Goal: Task Accomplishment & Management: Manage account settings

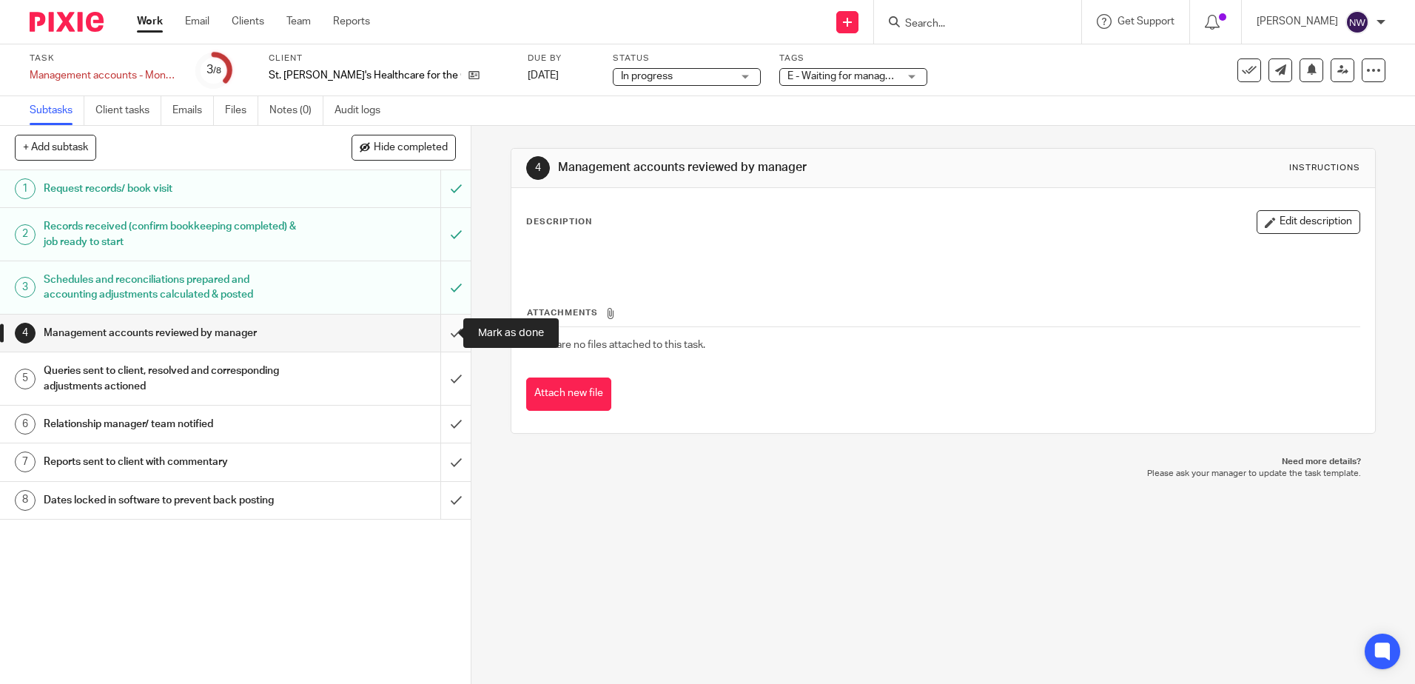
click at [436, 335] on input "submit" at bounding box center [235, 333] width 471 height 37
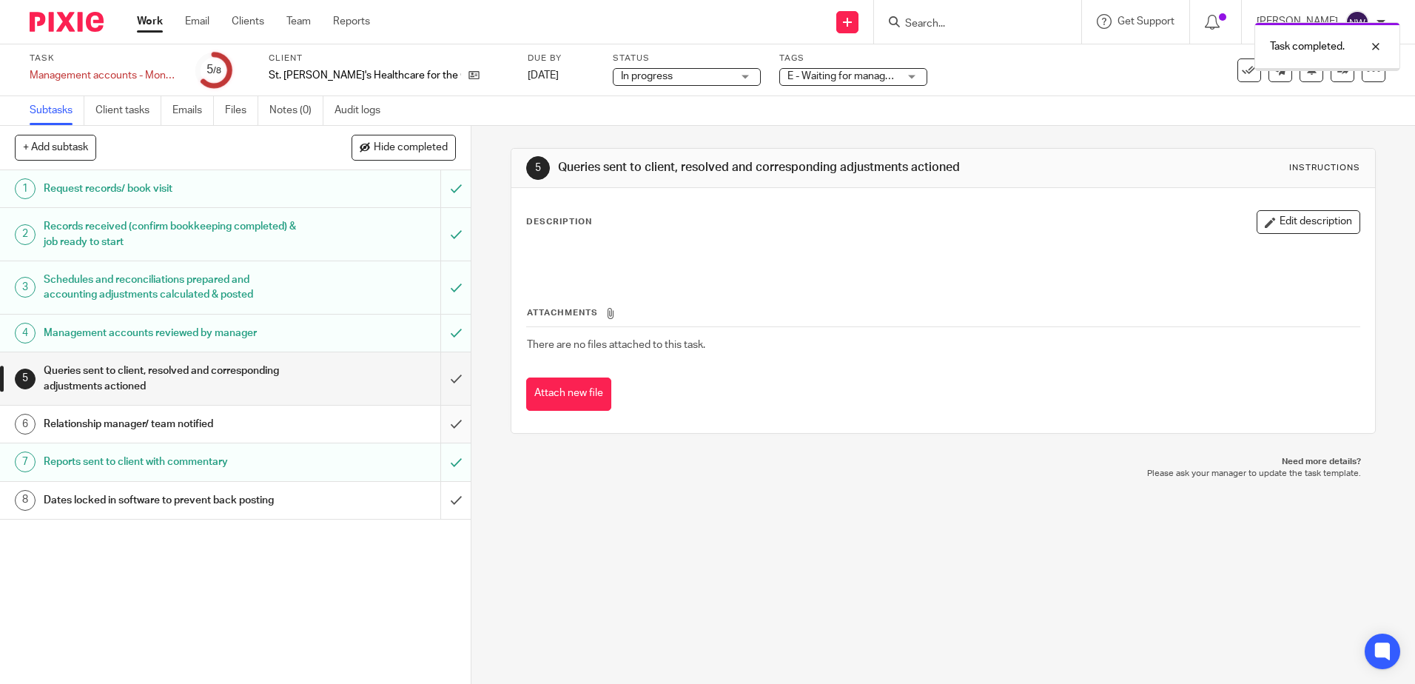
click at [445, 421] on input "submit" at bounding box center [235, 424] width 471 height 37
click at [436, 383] on input "submit" at bounding box center [235, 378] width 471 height 53
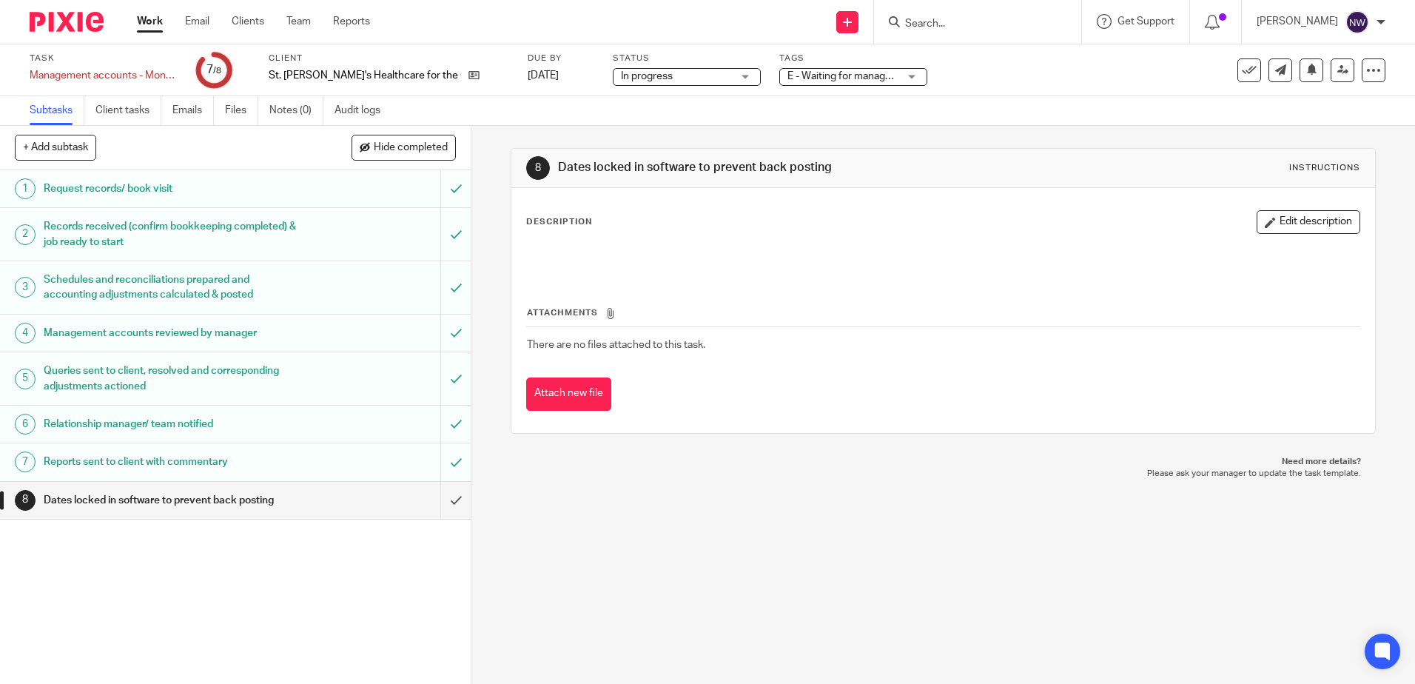
click at [61, 25] on img at bounding box center [67, 22] width 74 height 20
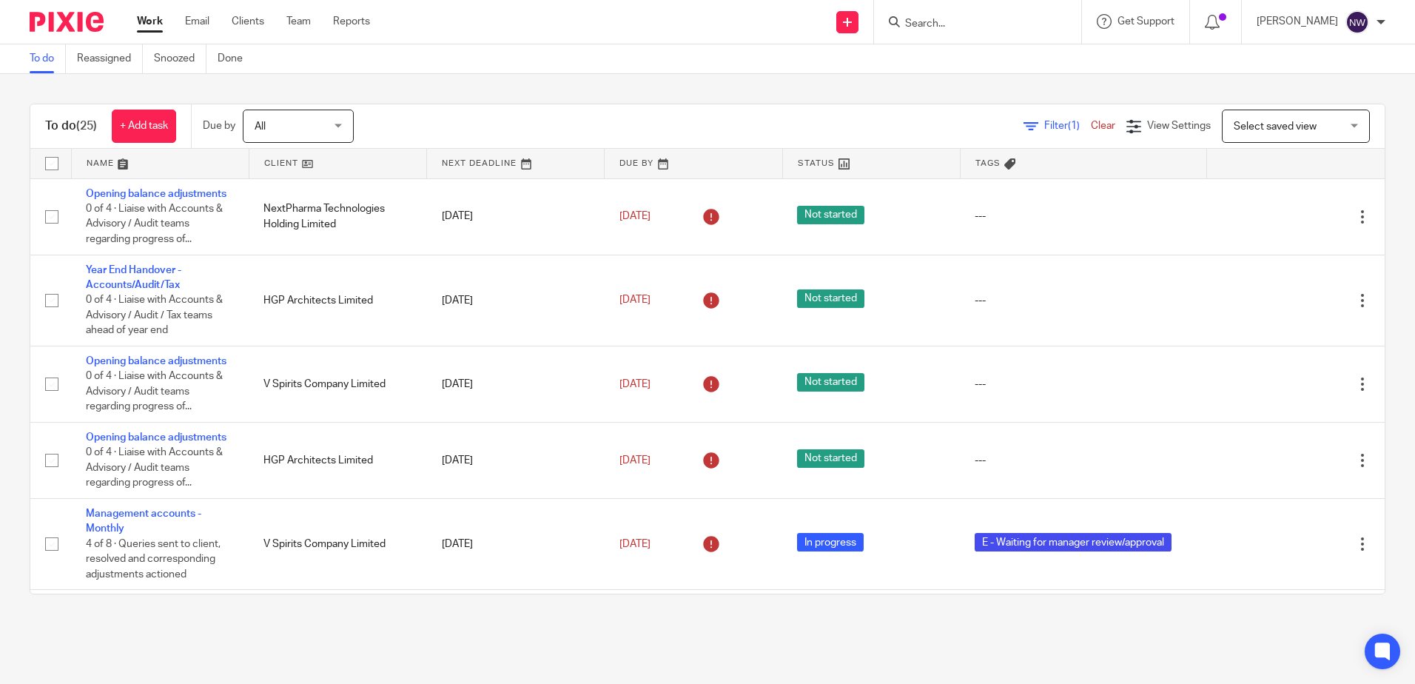
click at [339, 168] on link at bounding box center [337, 164] width 177 height 30
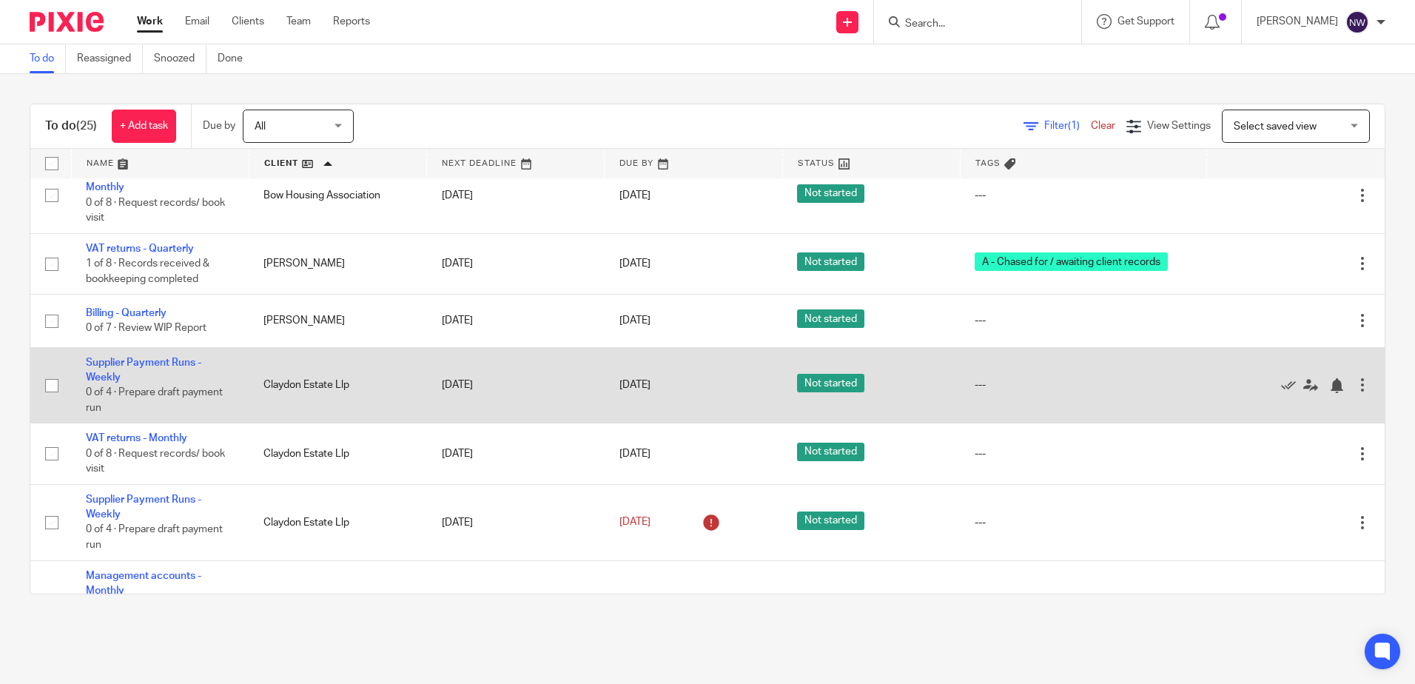
scroll to position [148, 0]
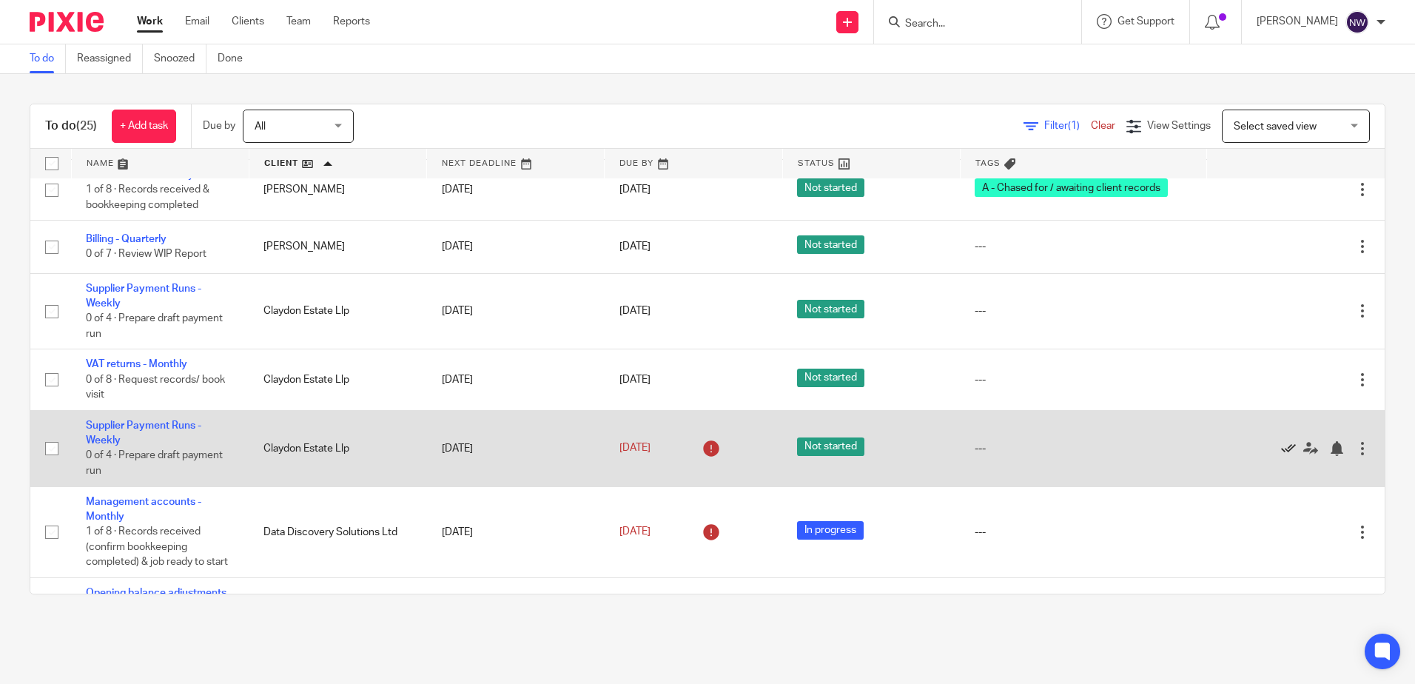
click at [1281, 446] on icon at bounding box center [1288, 448] width 15 height 15
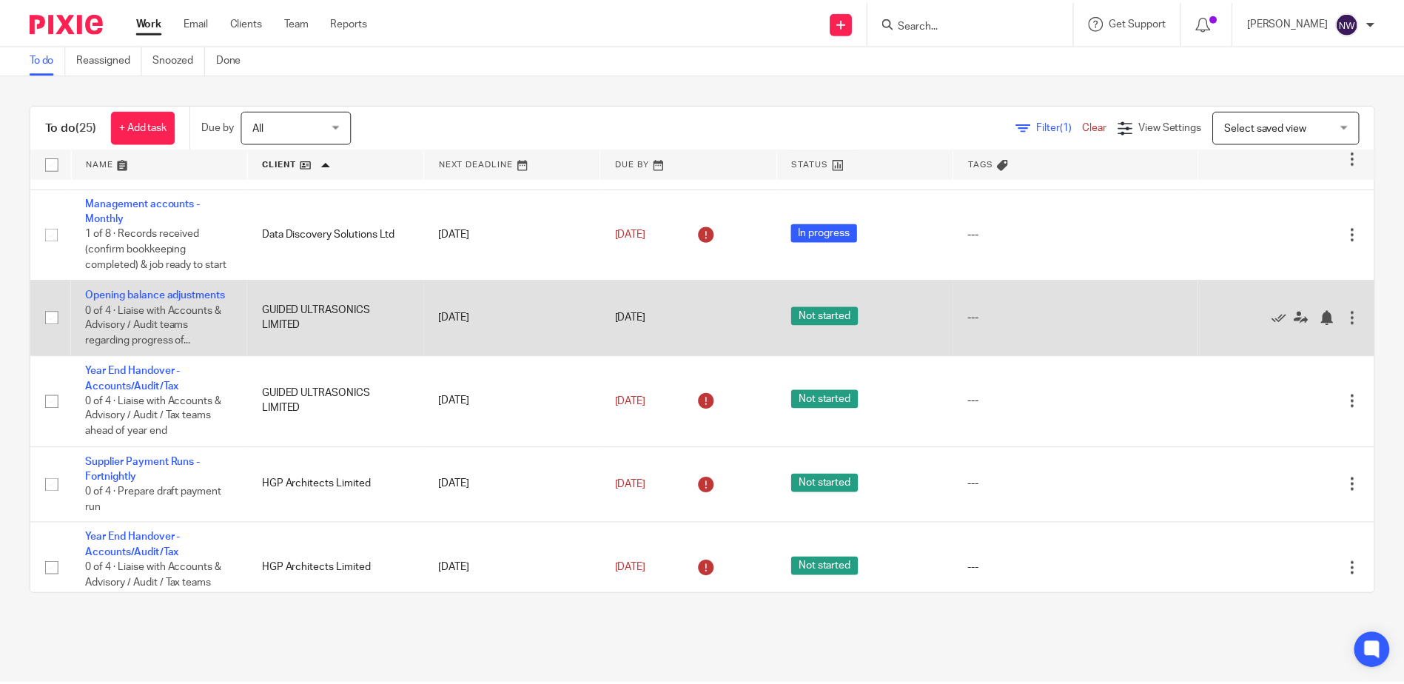
scroll to position [444, 0]
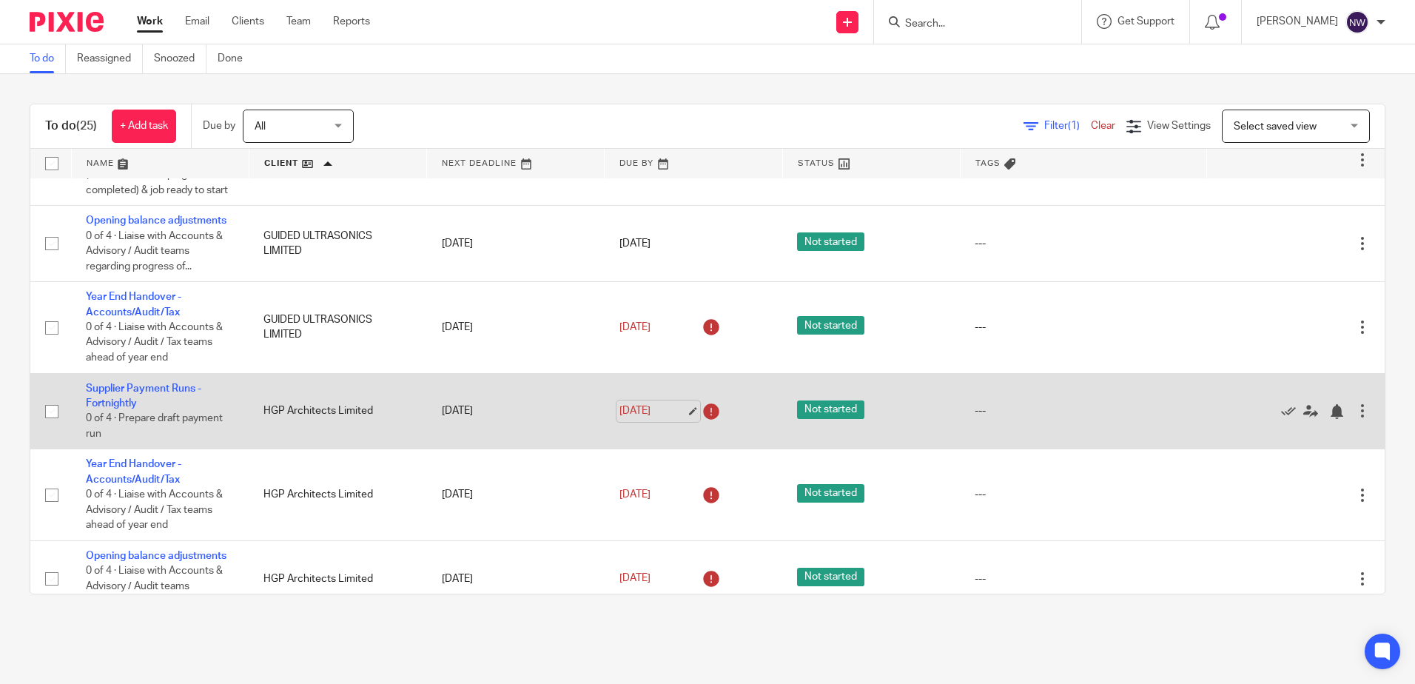
click at [673, 419] on link "15 Sep 2025" at bounding box center [652, 411] width 67 height 16
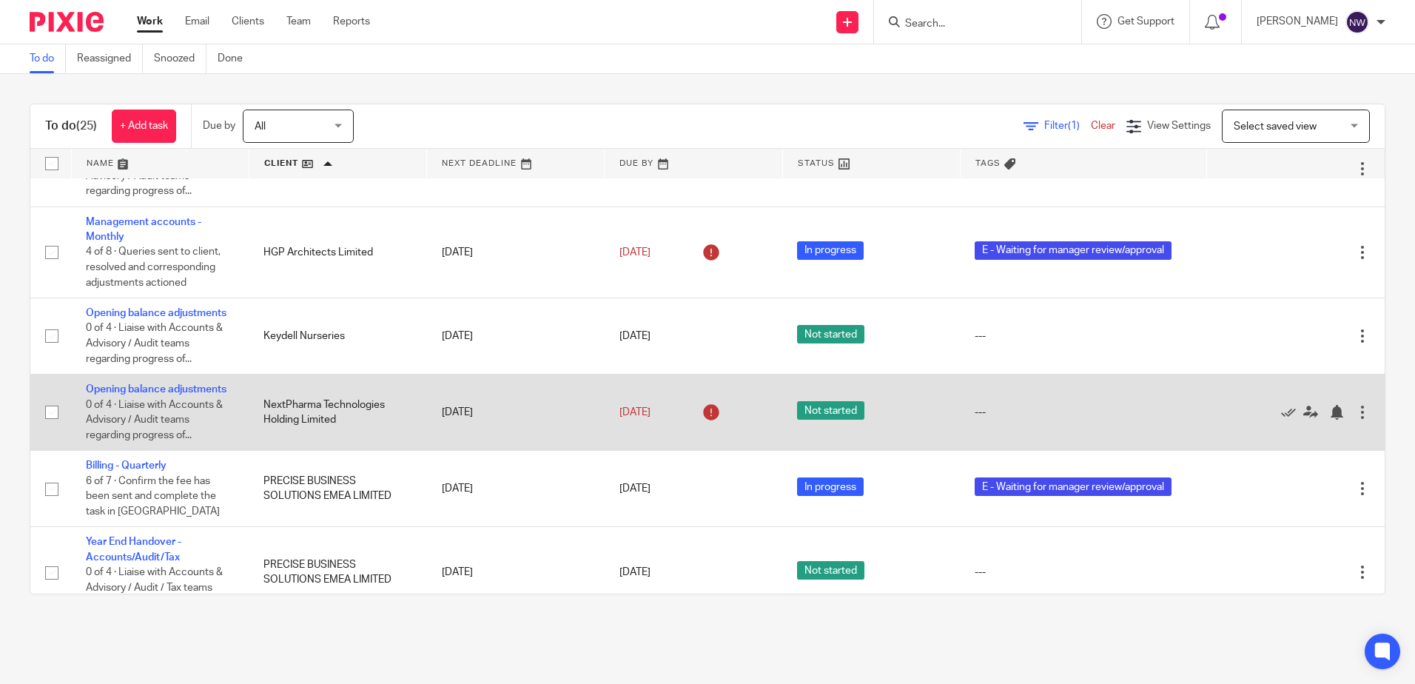
scroll to position [888, 0]
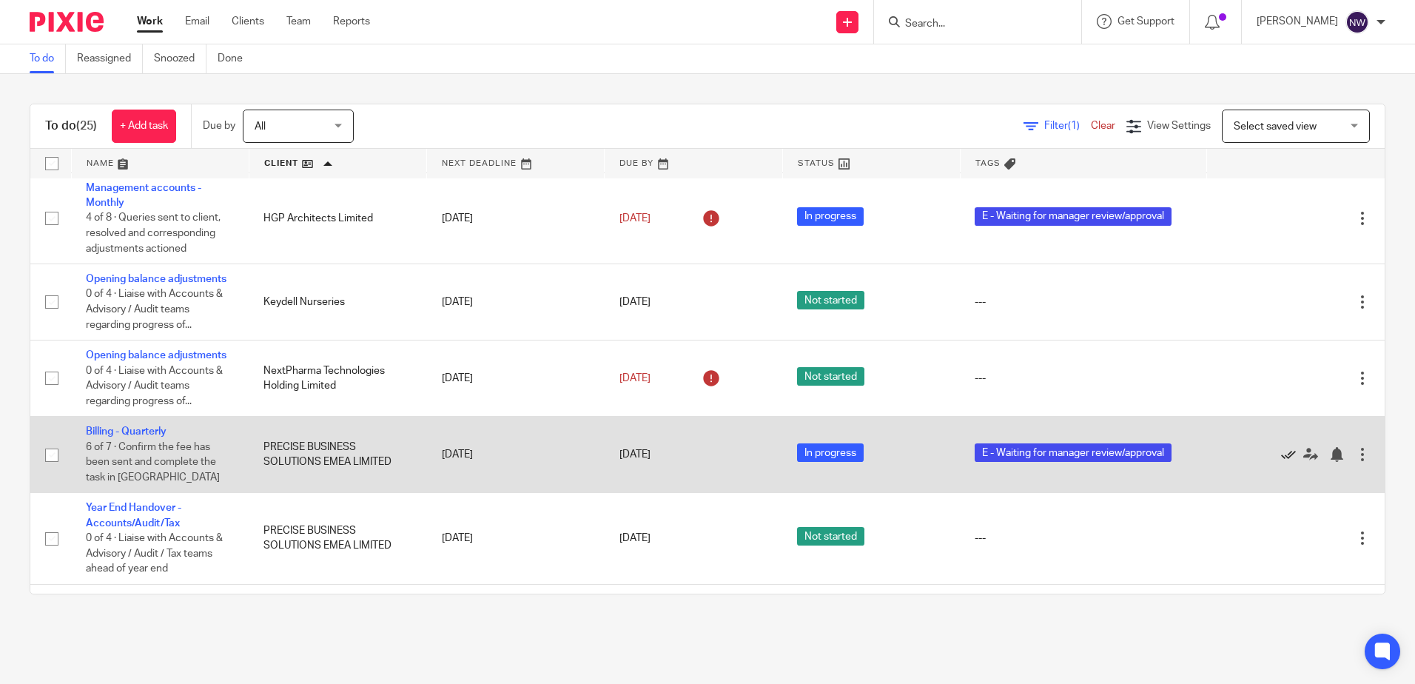
click at [1281, 462] on icon at bounding box center [1288, 454] width 15 height 15
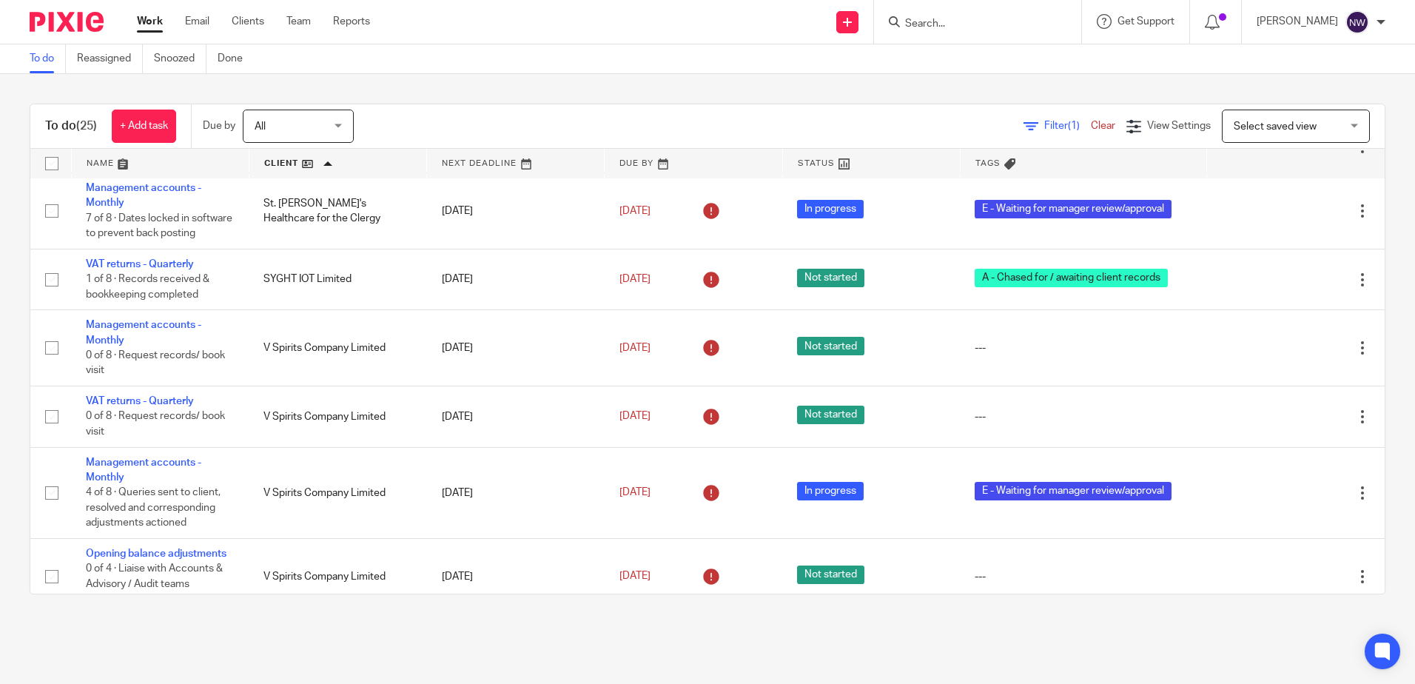
scroll to position [1253, 0]
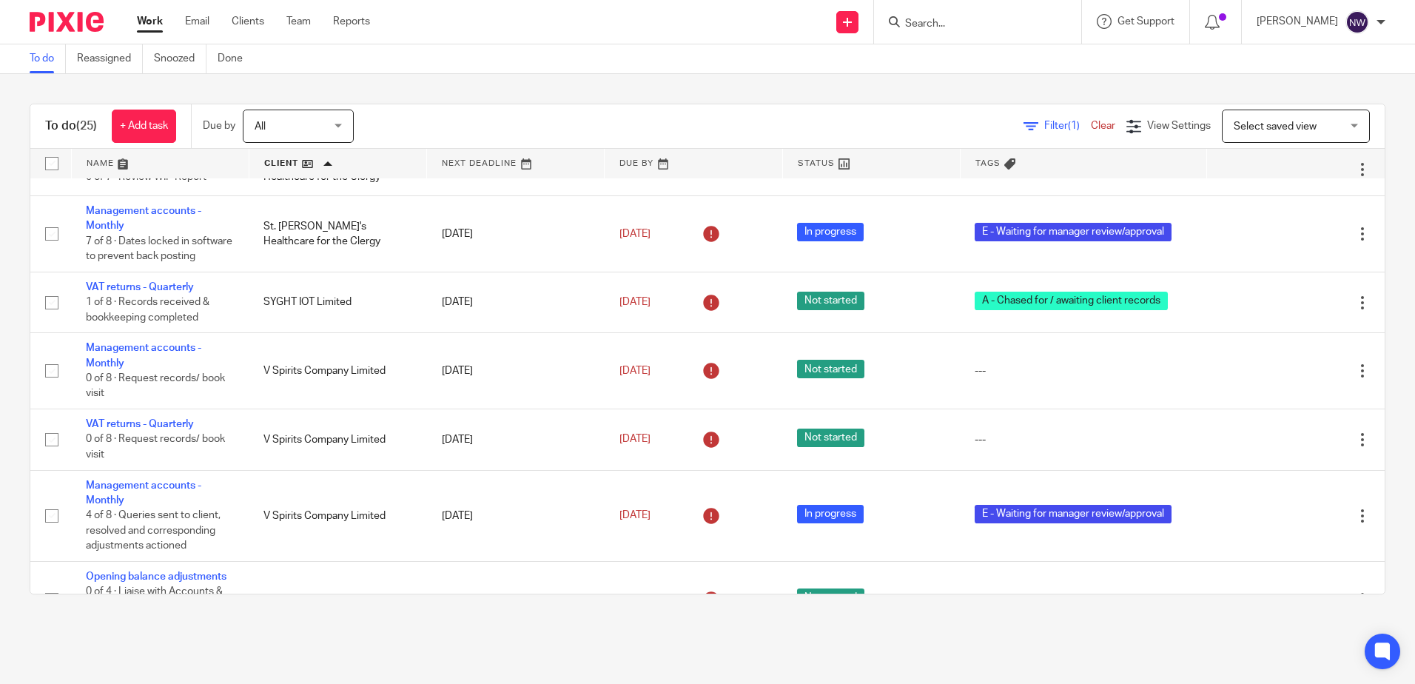
click at [294, 165] on link at bounding box center [337, 164] width 177 height 30
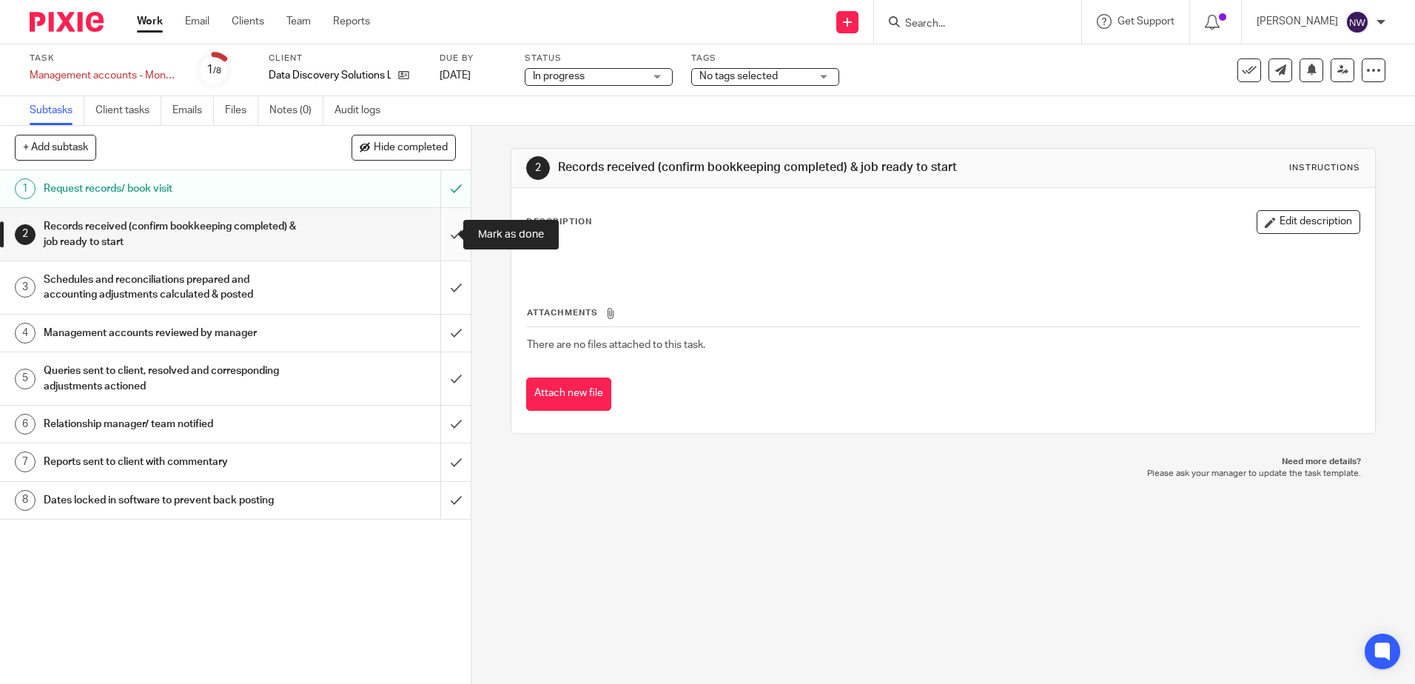
click at [437, 233] on input "submit" at bounding box center [235, 234] width 471 height 53
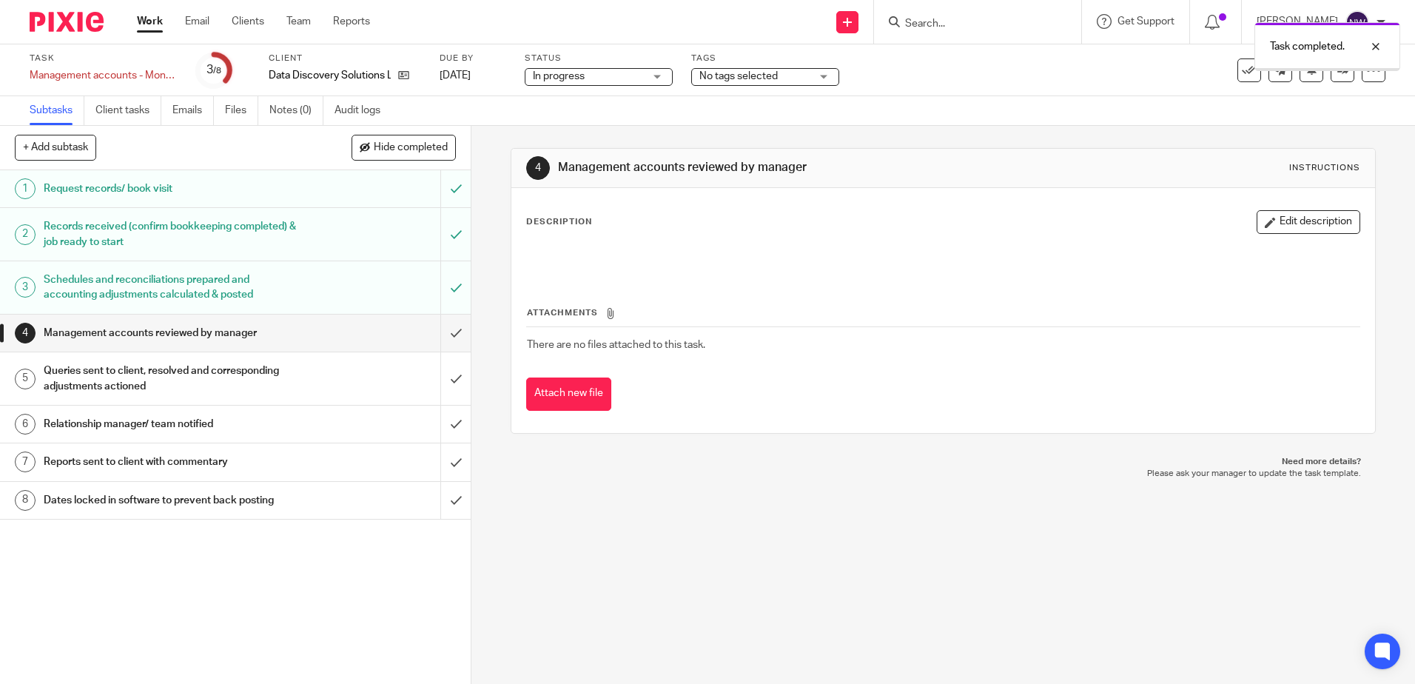
click at [443, 332] on input "submit" at bounding box center [235, 333] width 471 height 37
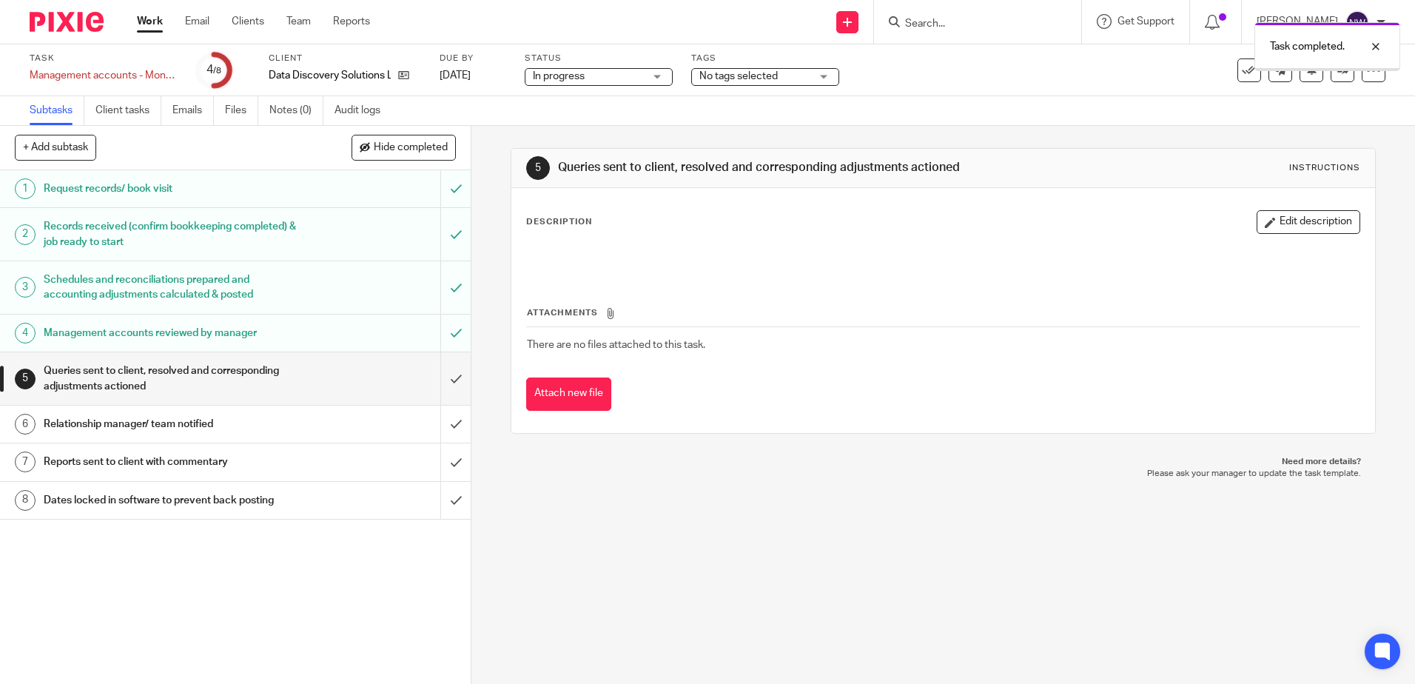
click at [444, 364] on input "submit" at bounding box center [235, 378] width 471 height 53
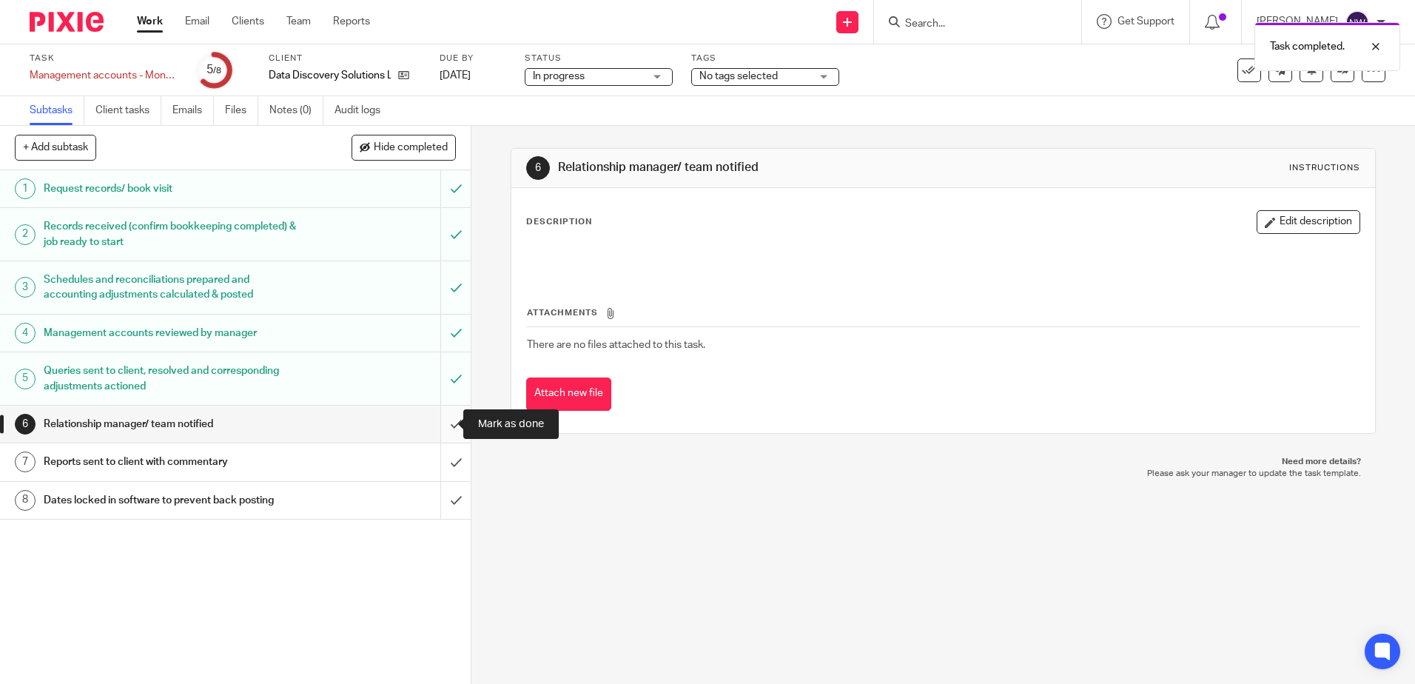
click at [443, 420] on input "submit" at bounding box center [235, 424] width 471 height 37
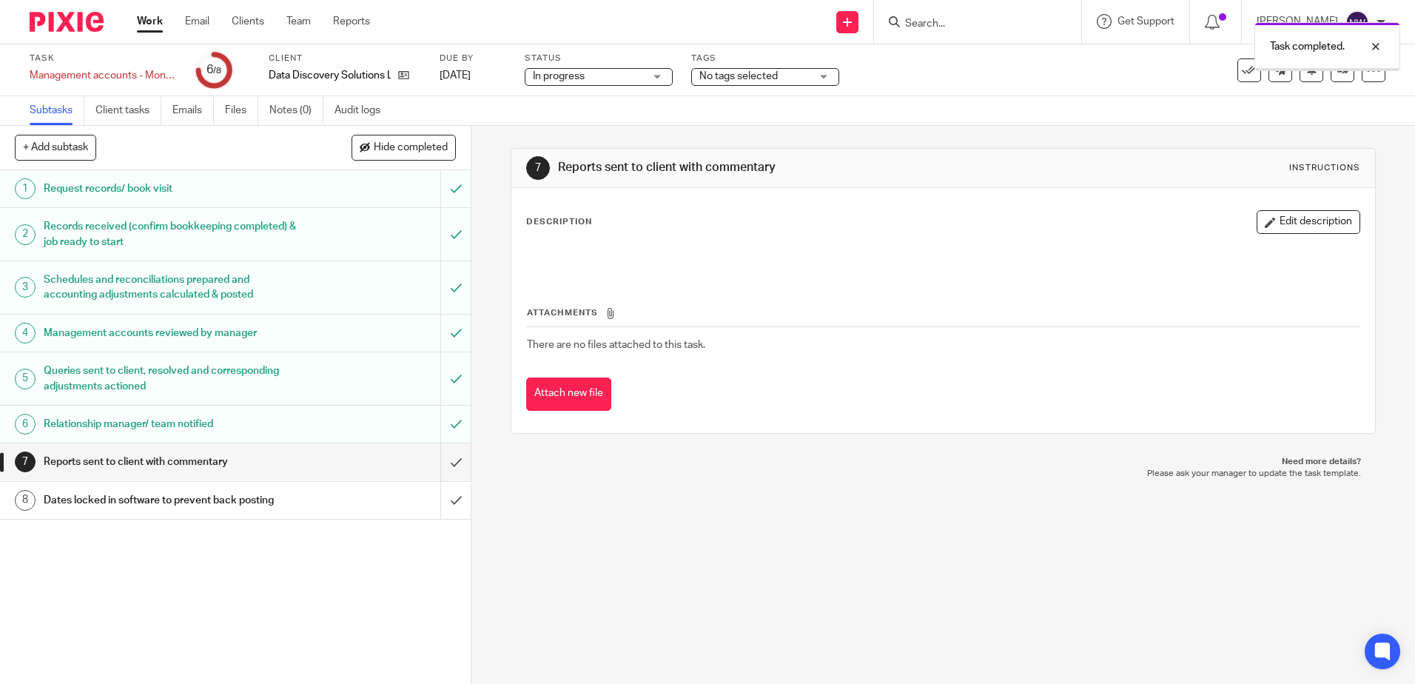
click at [443, 463] on input "submit" at bounding box center [235, 461] width 471 height 37
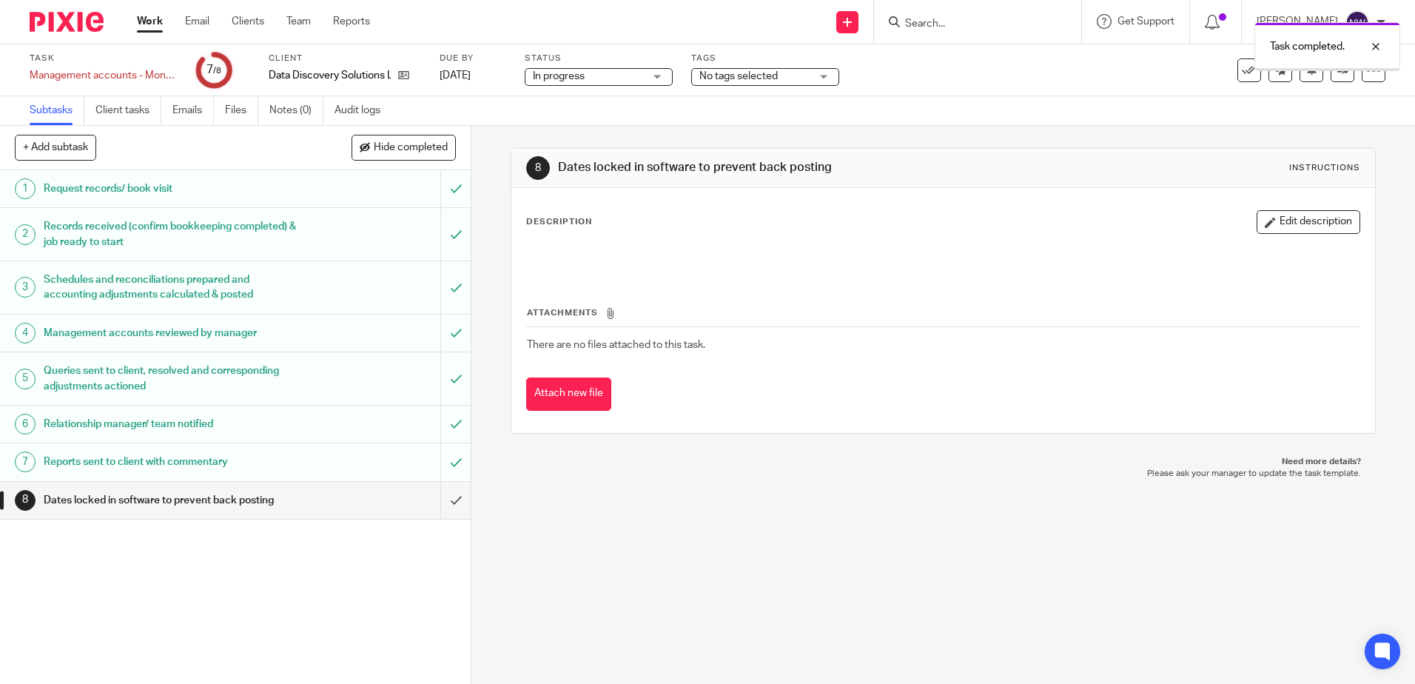
click at [804, 74] on span "No tags selected" at bounding box center [754, 77] width 111 height 16
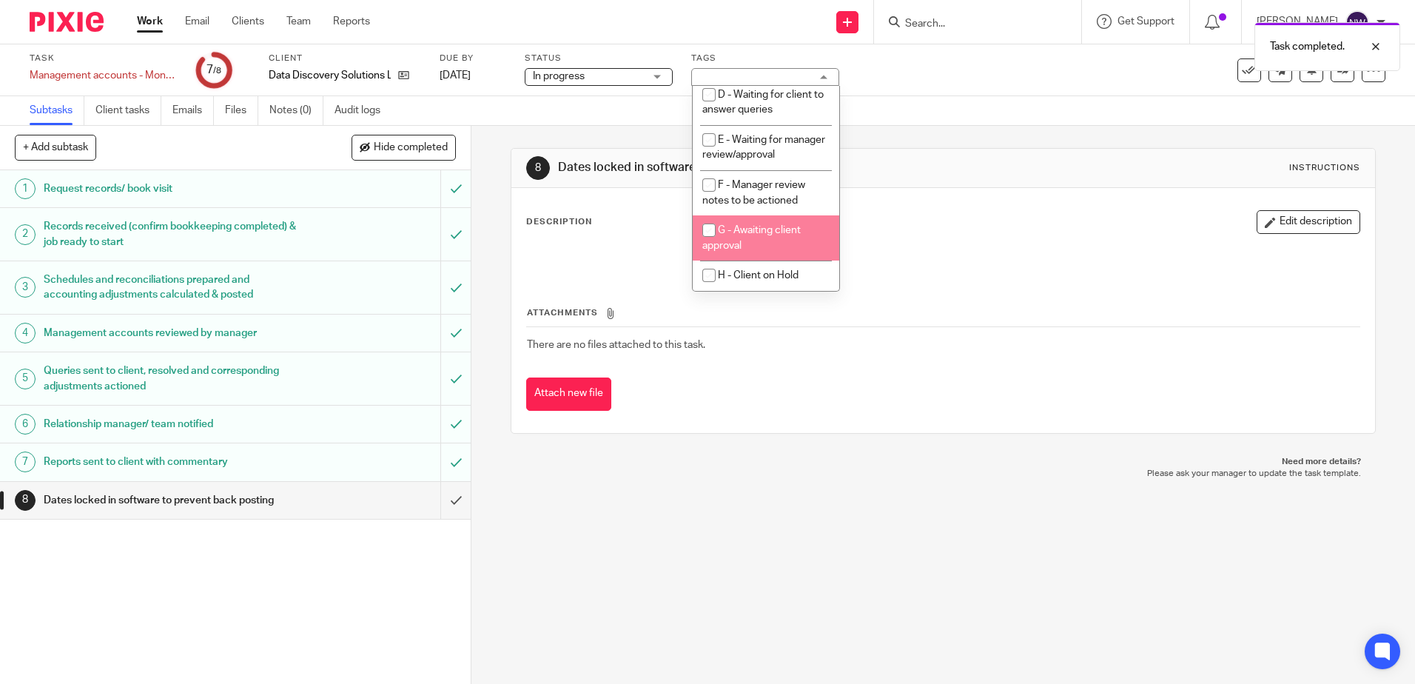
scroll to position [156, 0]
click at [777, 236] on li "G - Awaiting client approval" at bounding box center [766, 237] width 147 height 45
checkbox input "true"
click at [907, 445] on div "8 Dates locked in software to prevent back posting Instructions Description Edi…" at bounding box center [943, 291] width 864 height 330
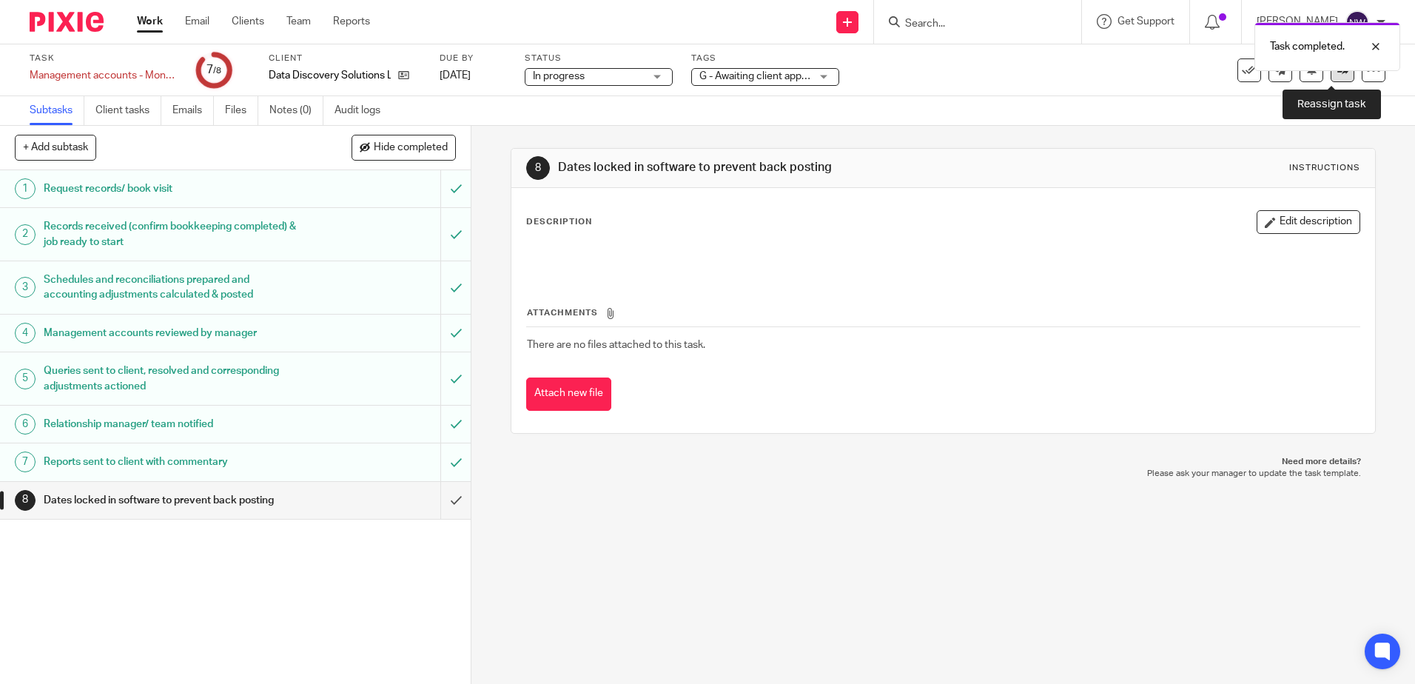
click at [1331, 77] on link at bounding box center [1343, 70] width 24 height 24
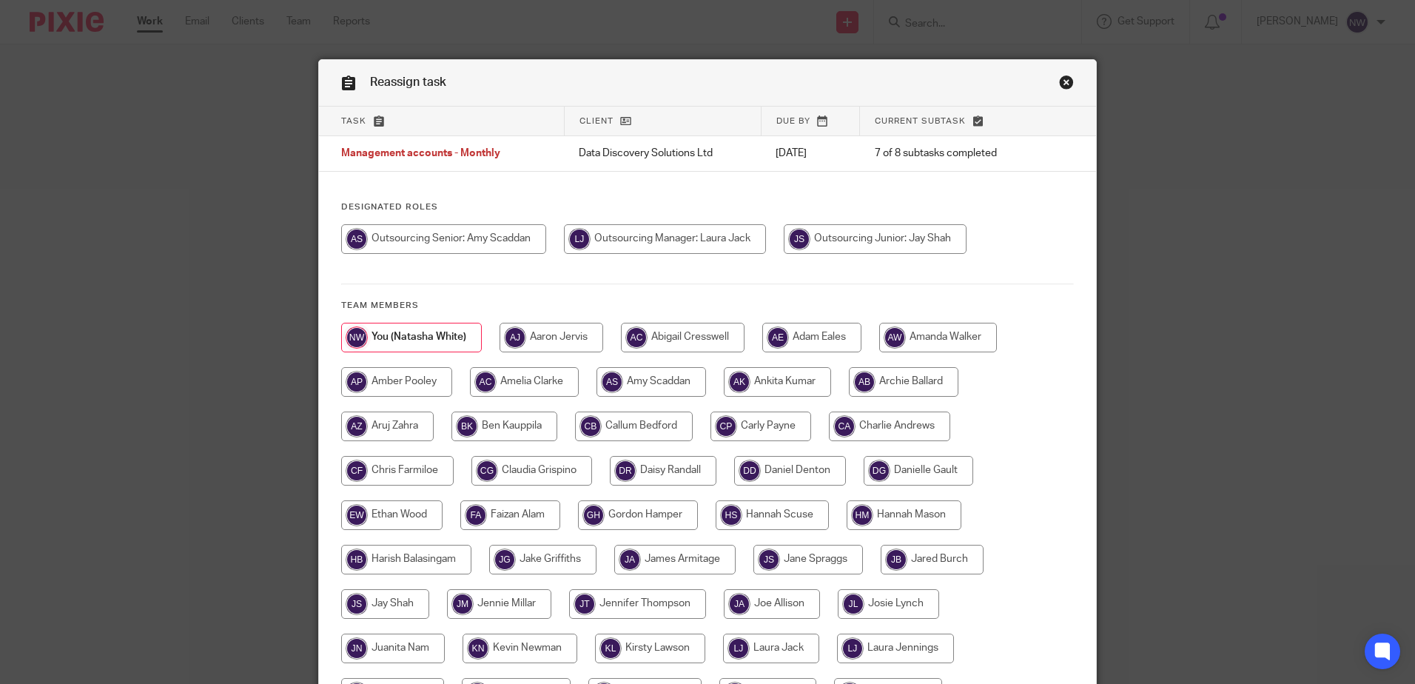
click at [495, 238] on input "radio" at bounding box center [443, 239] width 205 height 30
radio input "true"
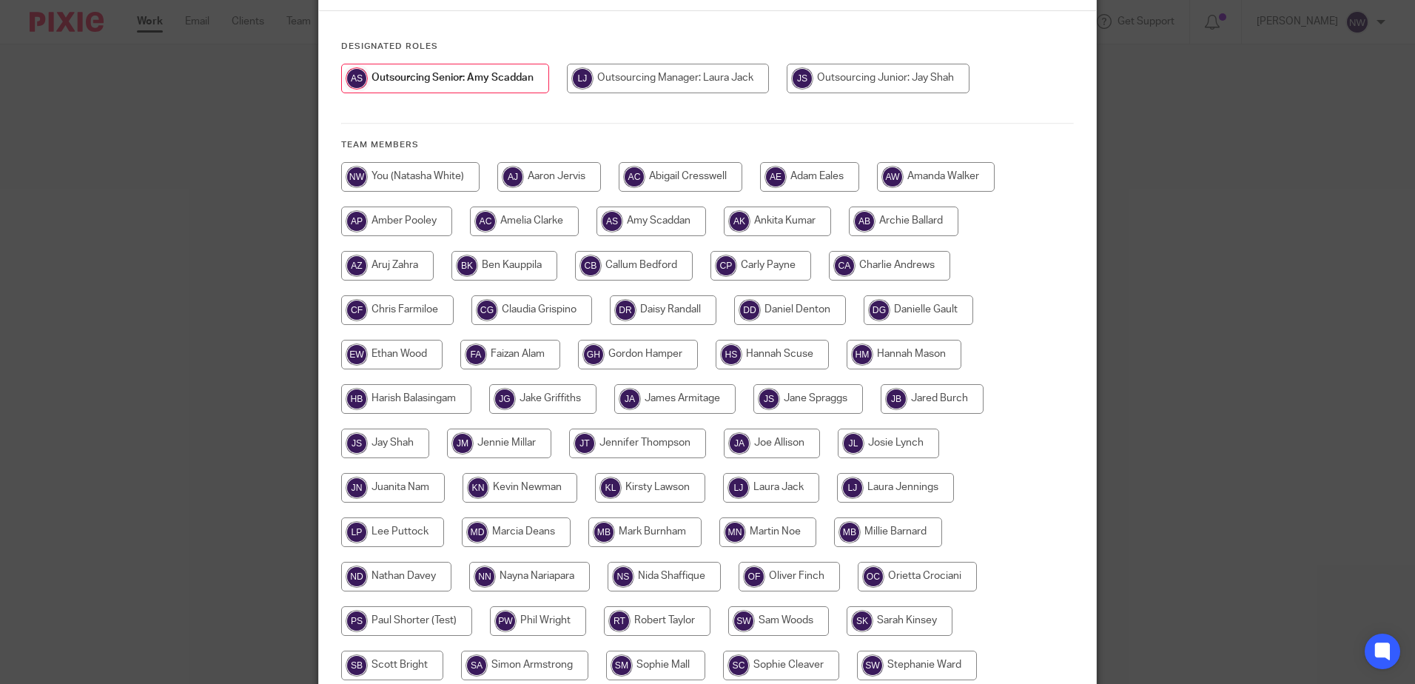
scroll to position [338, 0]
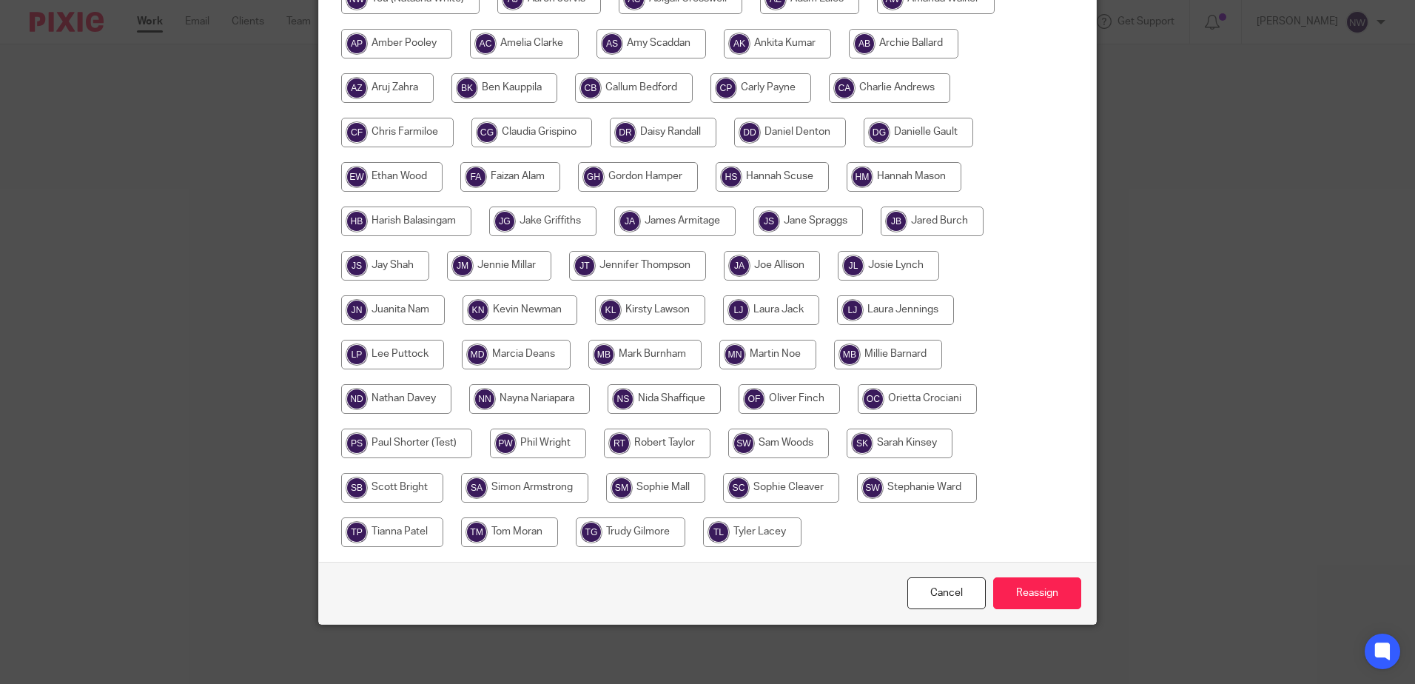
drag, startPoint x: 1055, startPoint y: 595, endPoint x: 1046, endPoint y: 575, distance: 21.6
click at [1055, 594] on input "Reassign" at bounding box center [1037, 593] width 88 height 32
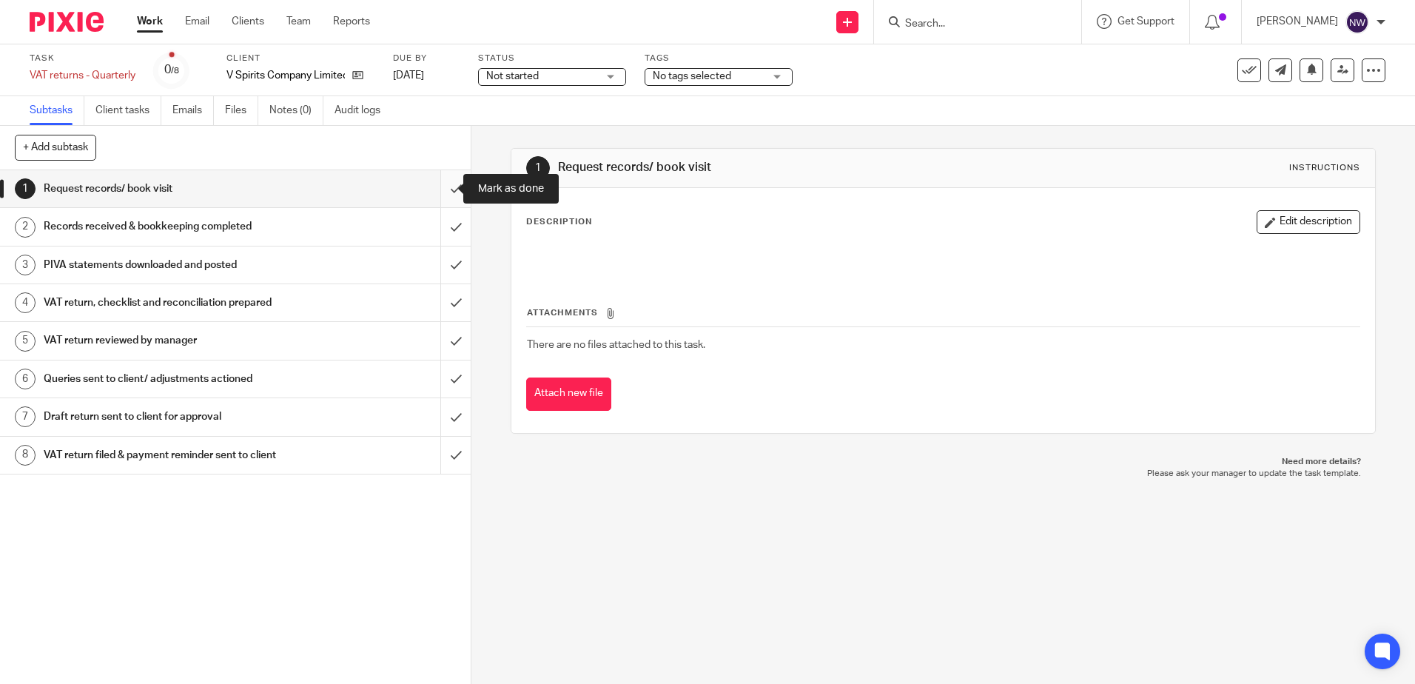
click at [440, 189] on input "submit" at bounding box center [235, 188] width 471 height 37
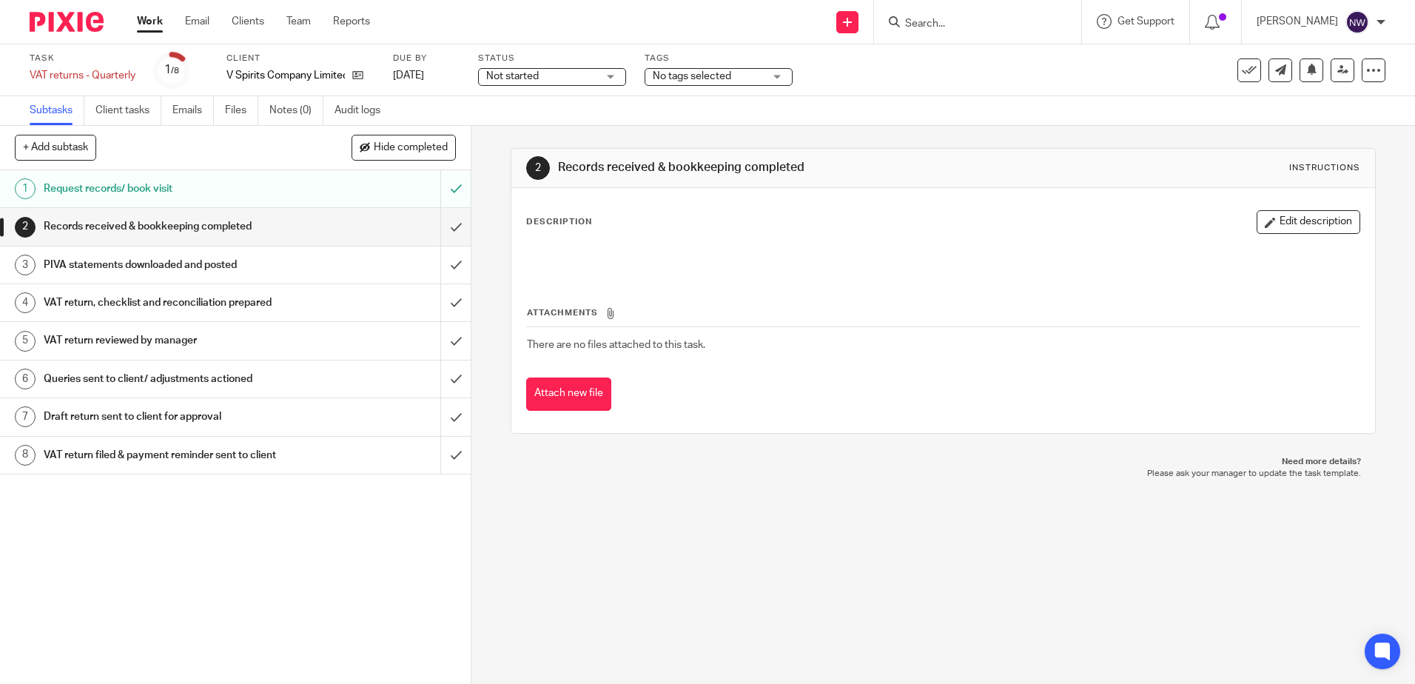
click at [697, 78] on span "No tags selected" at bounding box center [692, 76] width 78 height 10
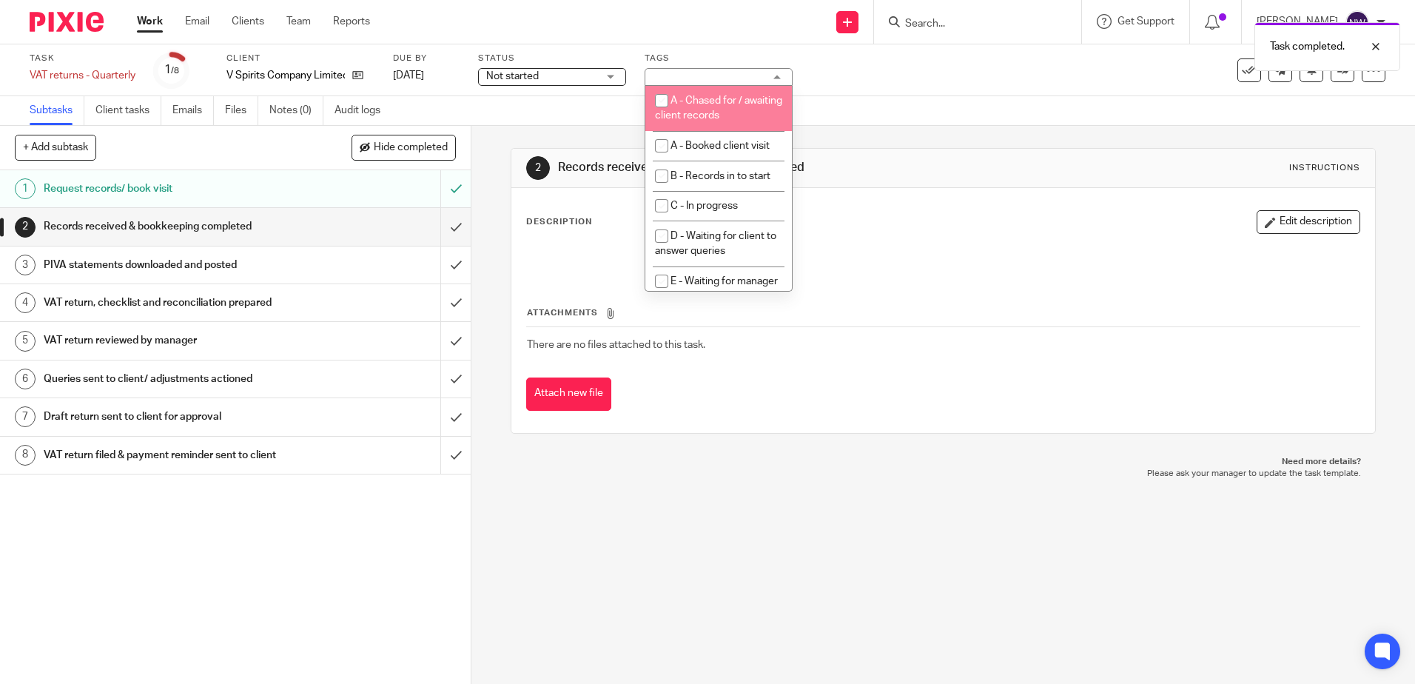
click at [701, 110] on li "A - Chased for / awaiting client records" at bounding box center [718, 108] width 147 height 45
checkbox input "true"
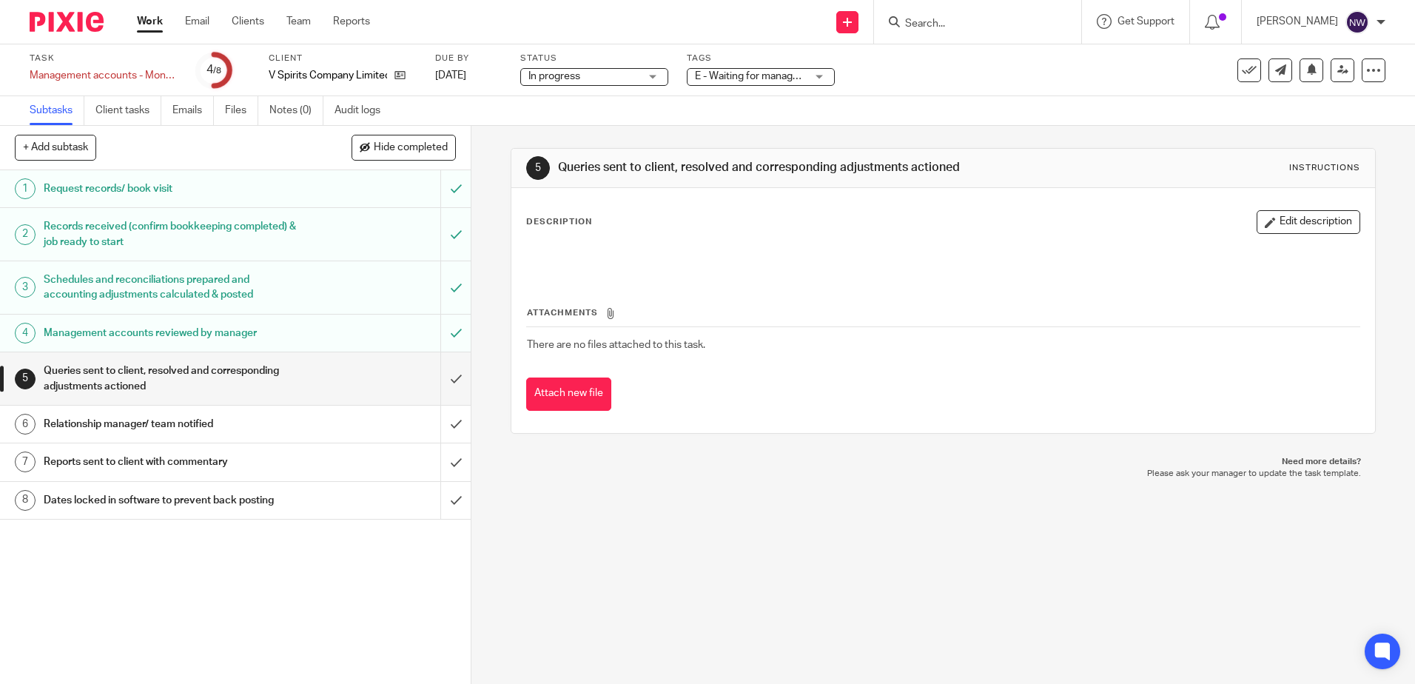
click at [749, 78] on span "E - Waiting for manager review/approval" at bounding box center [786, 76] width 182 height 10
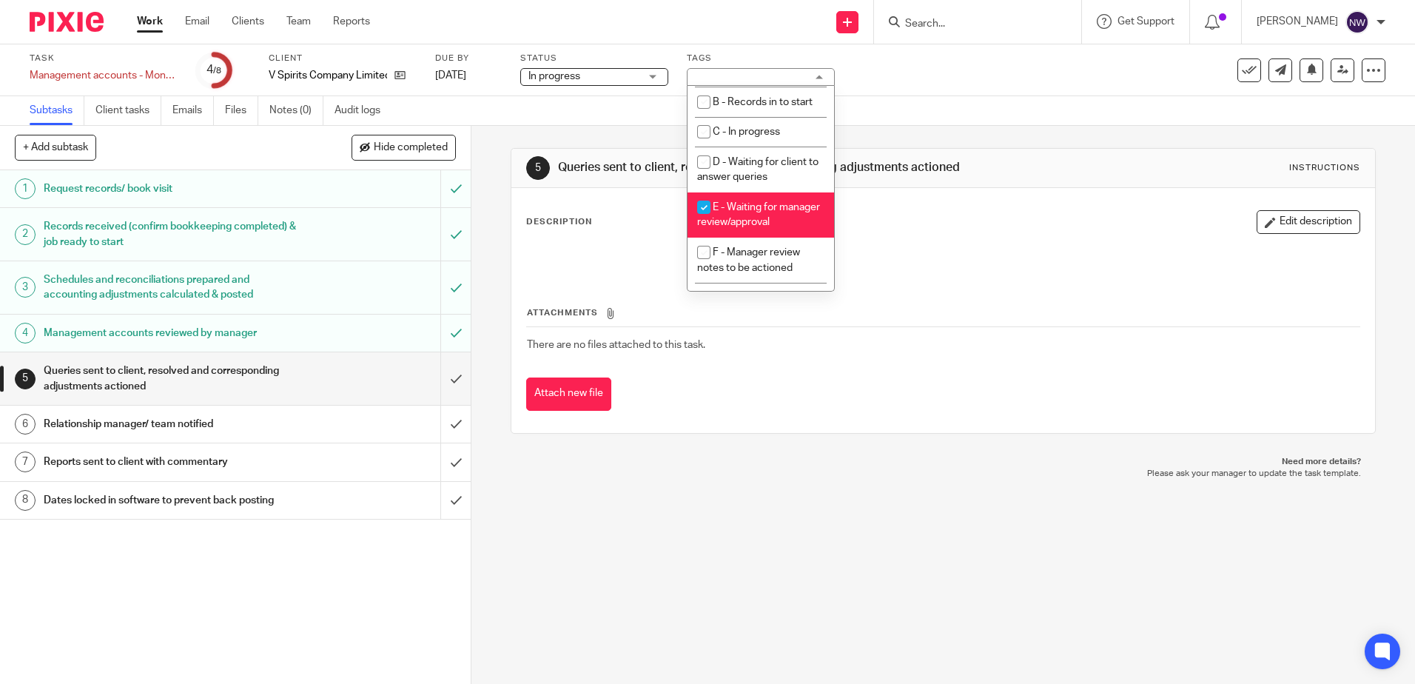
click at [731, 224] on span "E - Waiting for manager review/approval" at bounding box center [758, 215] width 123 height 26
checkbox input "false"
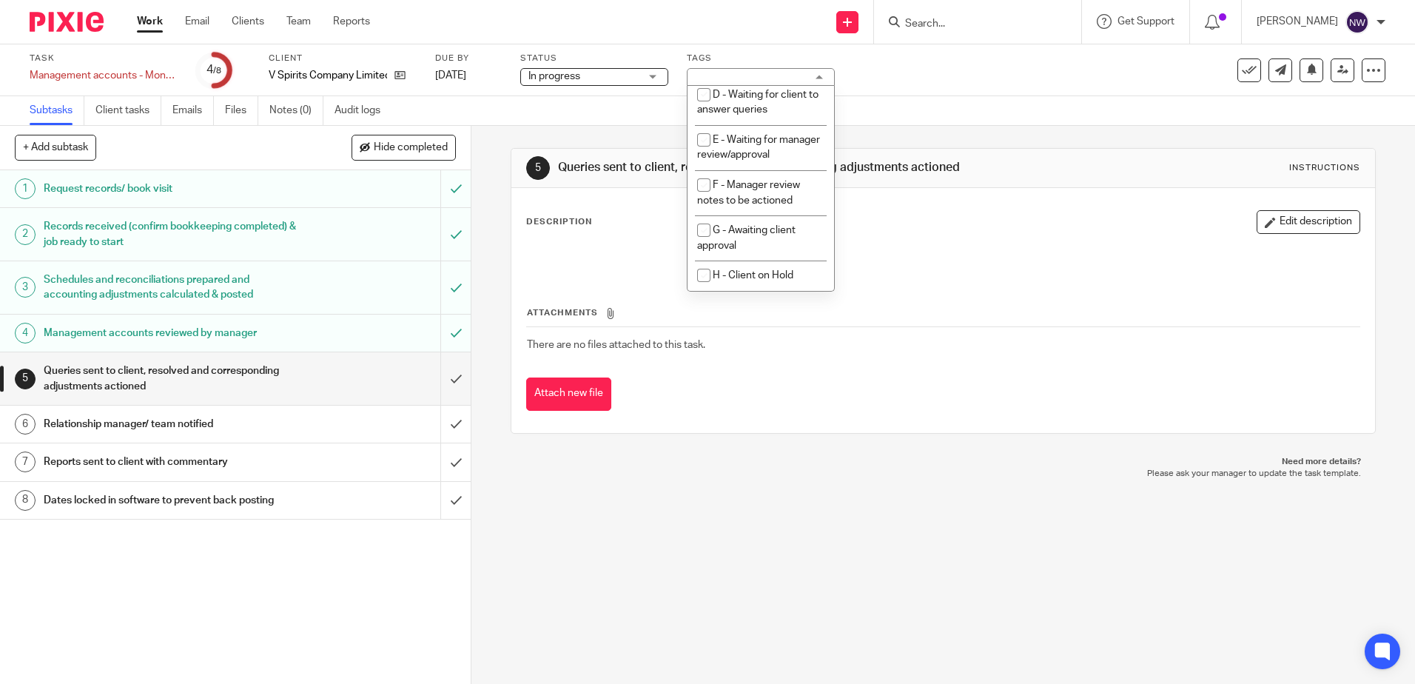
scroll to position [148, 0]
click at [729, 246] on li "G - Awaiting client approval" at bounding box center [760, 237] width 147 height 45
checkbox input "true"
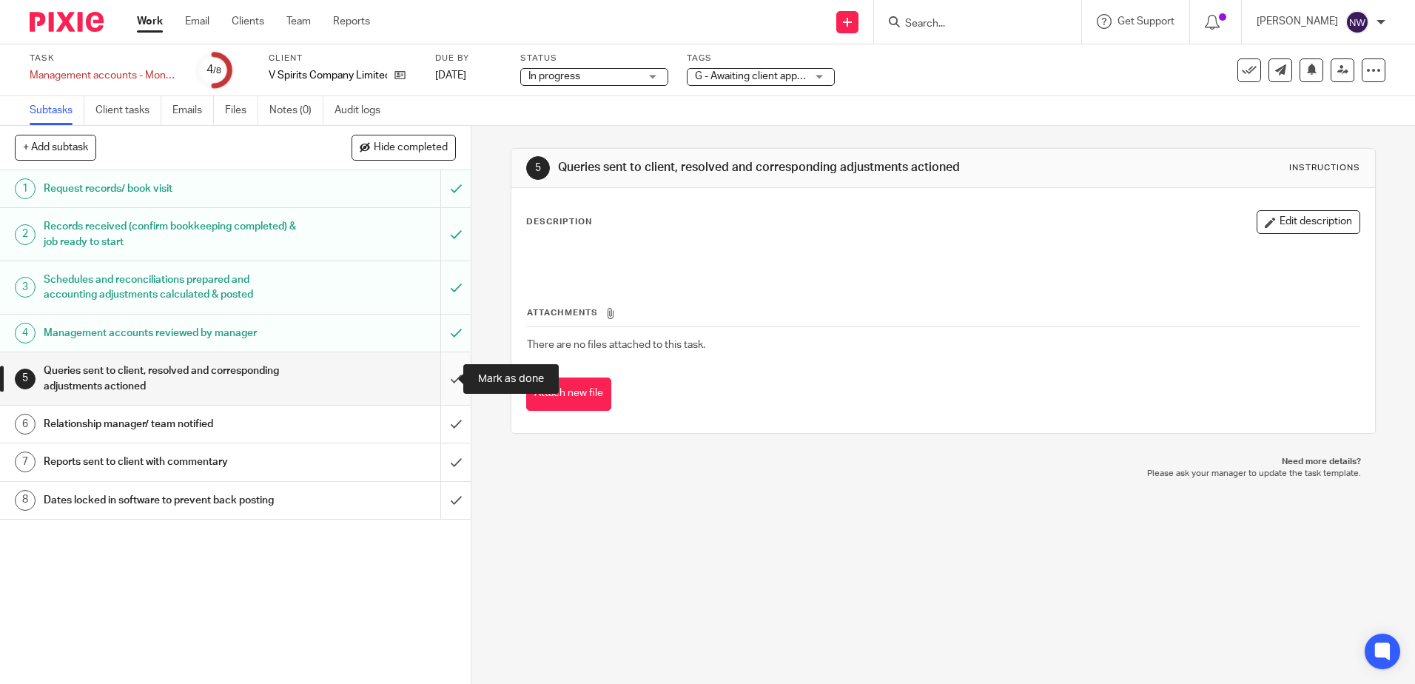
click at [434, 373] on input "submit" at bounding box center [235, 378] width 471 height 53
click at [447, 426] on input "submit" at bounding box center [235, 424] width 471 height 37
click at [437, 463] on input "submit" at bounding box center [235, 461] width 471 height 37
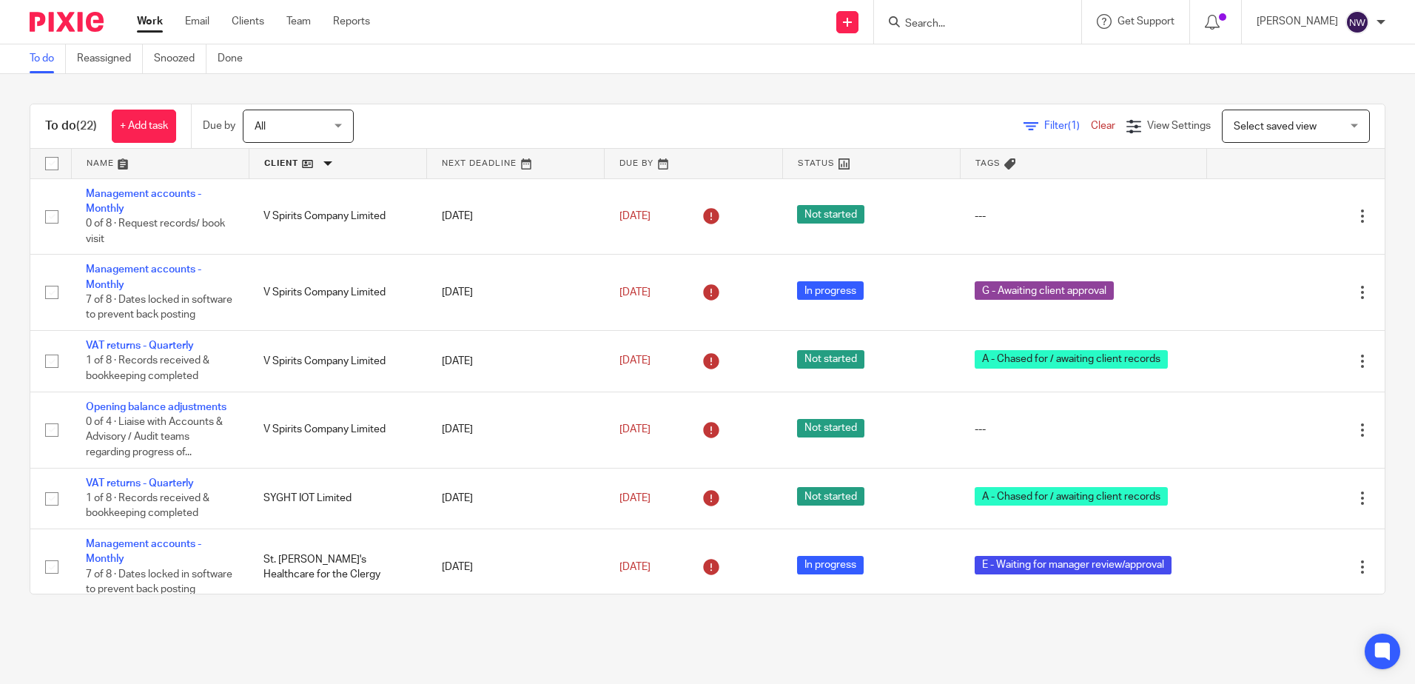
click at [294, 165] on link at bounding box center [337, 164] width 177 height 30
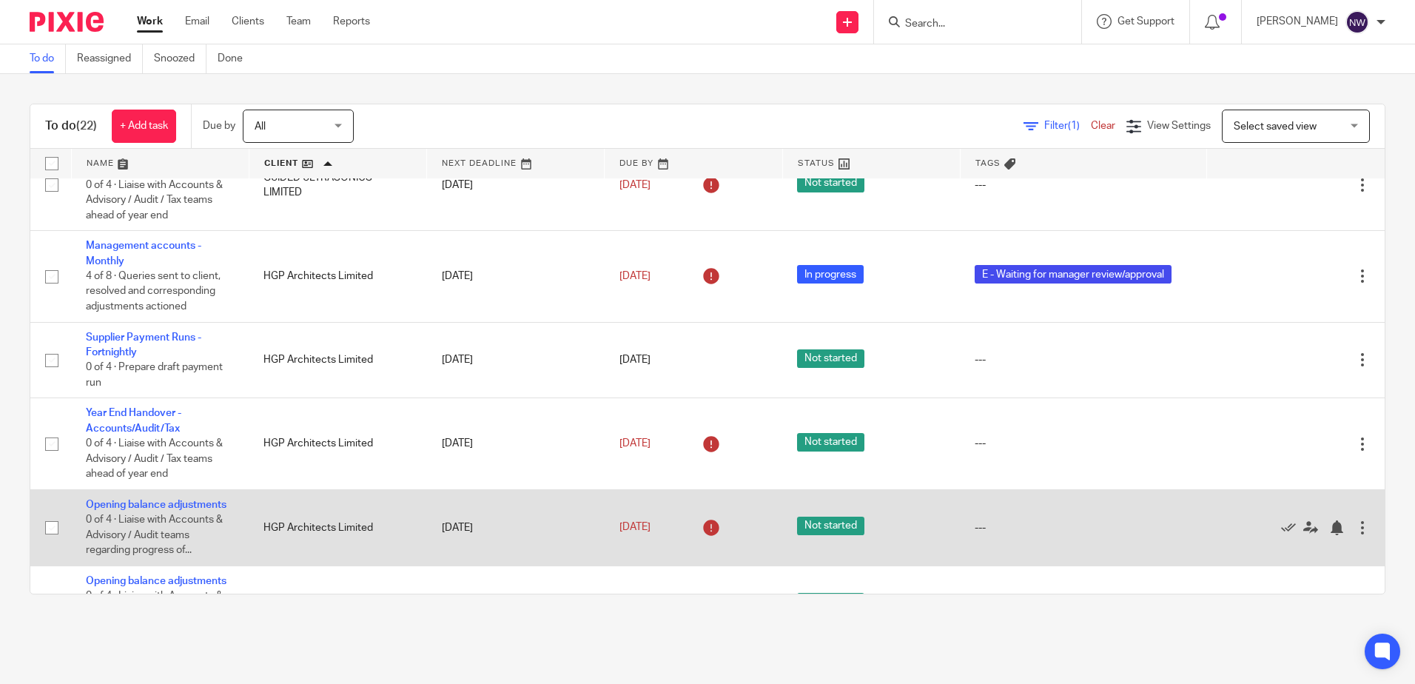
scroll to position [444, 0]
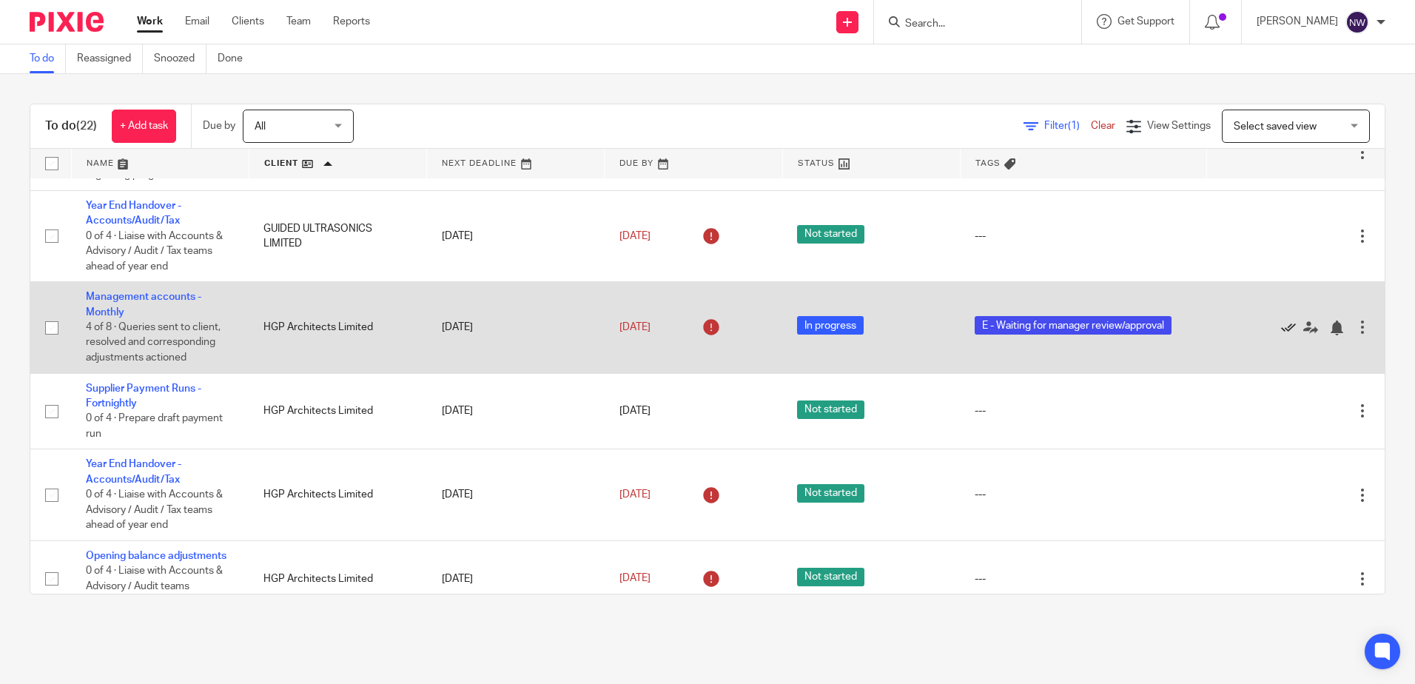
click at [1281, 326] on icon at bounding box center [1288, 327] width 15 height 15
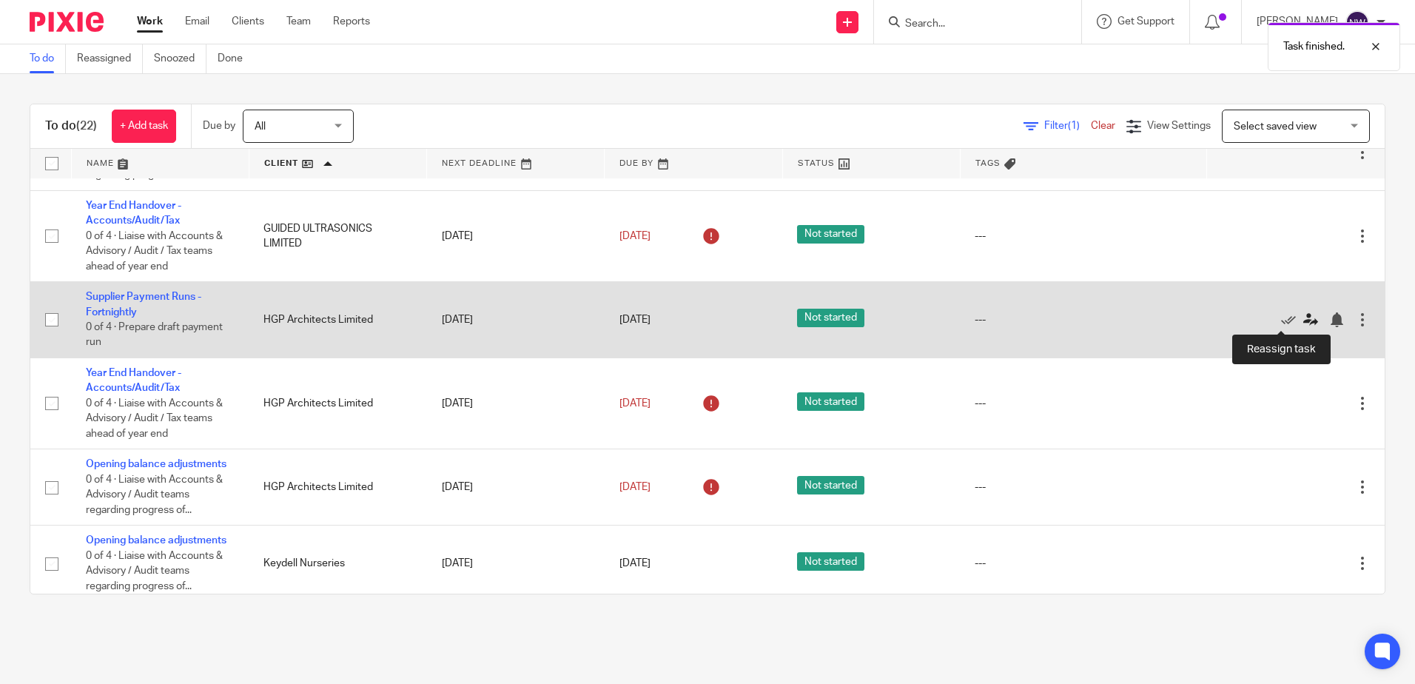
click at [1303, 317] on icon at bounding box center [1310, 319] width 15 height 15
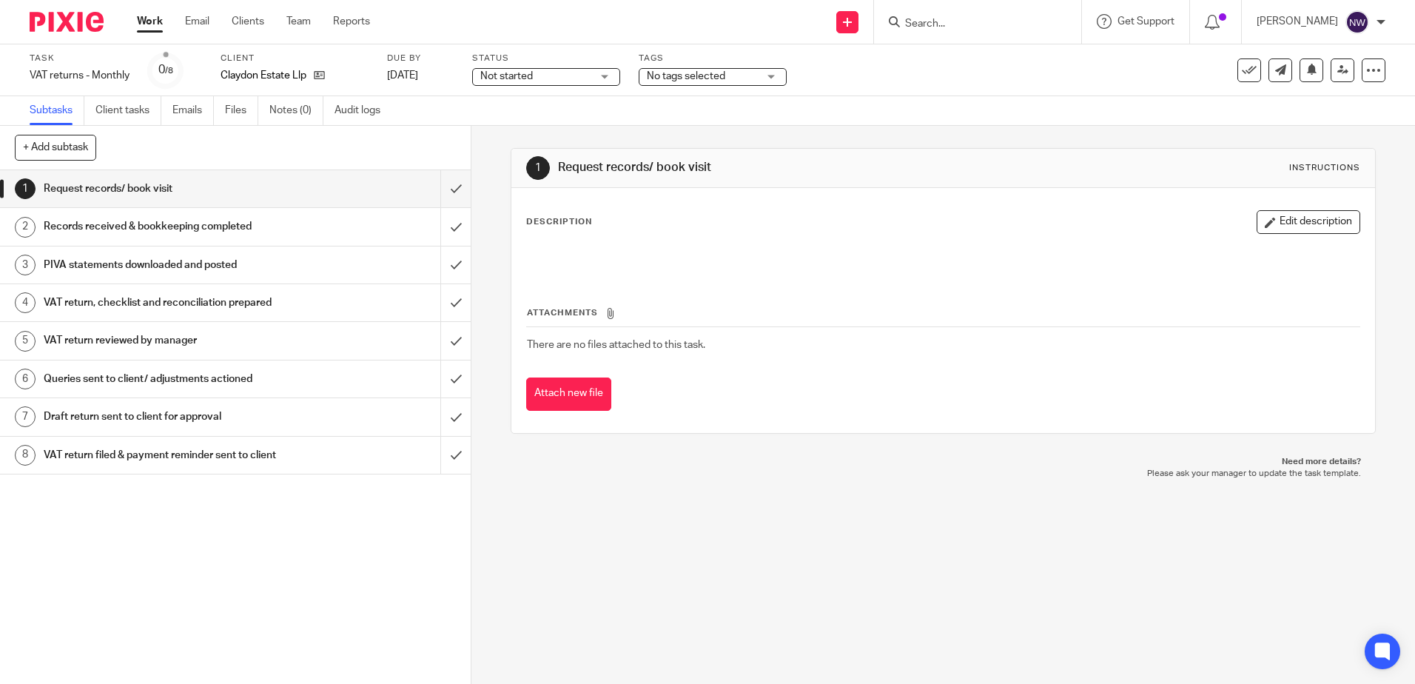
click at [605, 77] on div "Not started Not started" at bounding box center [546, 77] width 148 height 18
click at [704, 75] on span "No tags selected" at bounding box center [686, 76] width 78 height 10
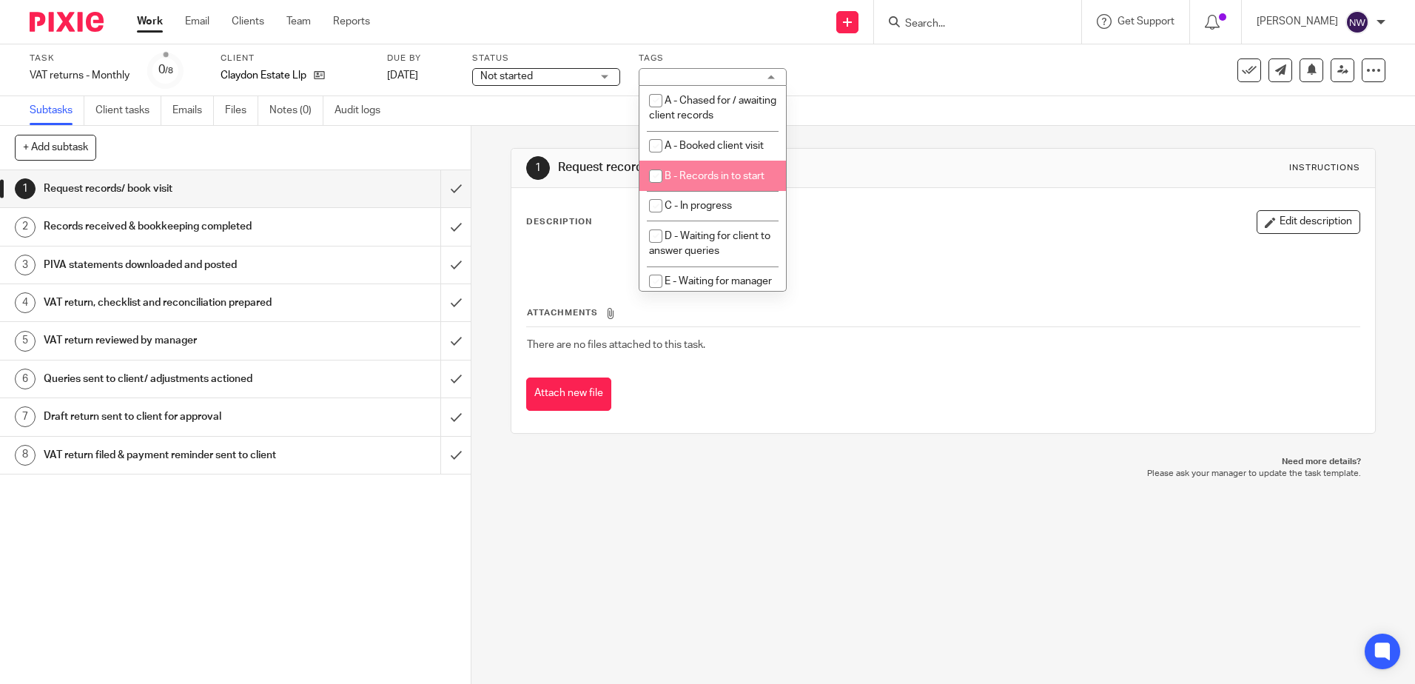
click at [727, 181] on span "B - Records in to start" at bounding box center [715, 176] width 100 height 10
checkbox input "true"
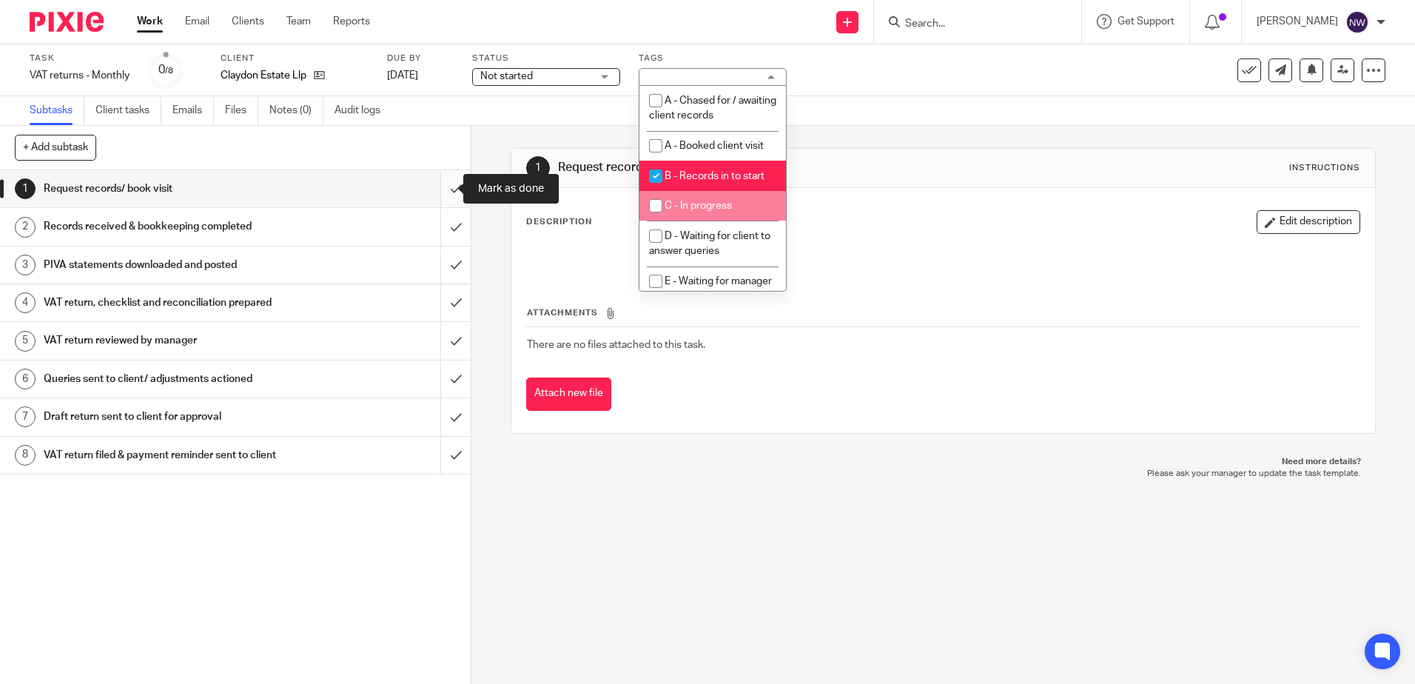
click at [439, 189] on input "submit" at bounding box center [235, 188] width 471 height 37
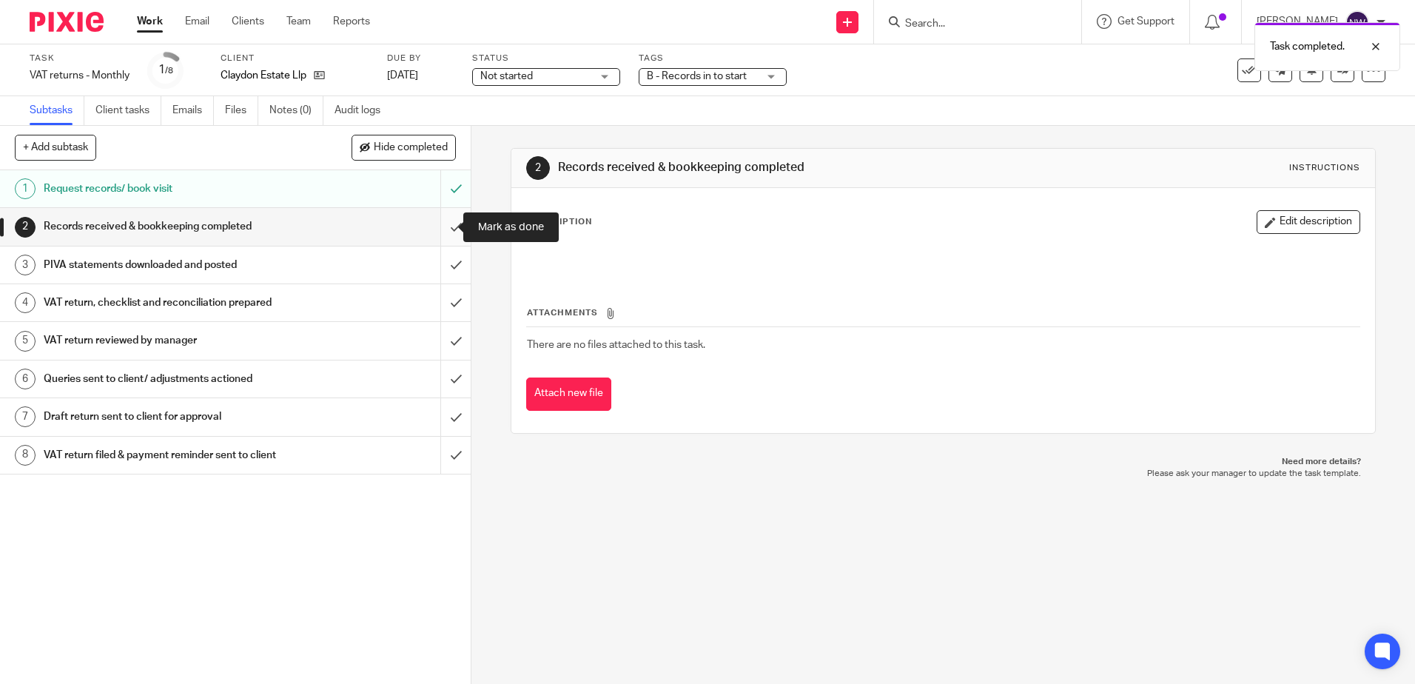
click at [445, 225] on input "submit" at bounding box center [235, 226] width 471 height 37
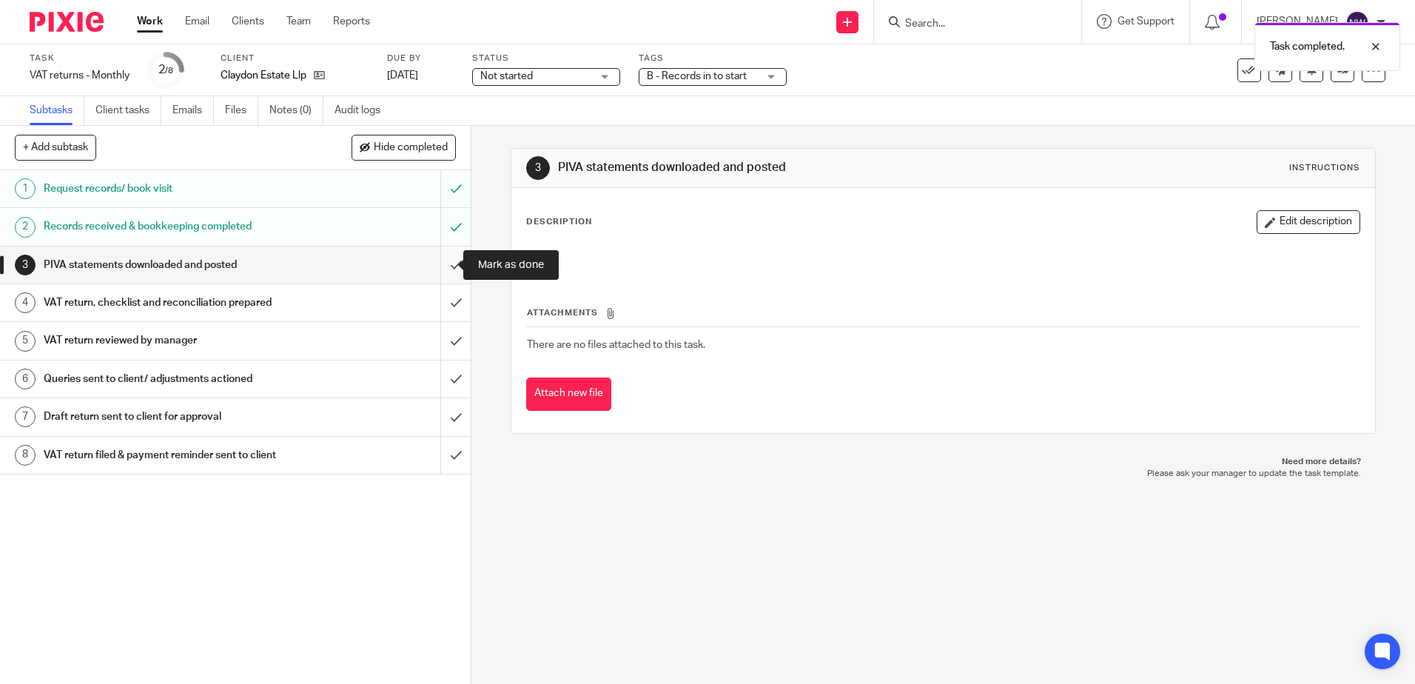
click at [443, 267] on input "submit" at bounding box center [235, 264] width 471 height 37
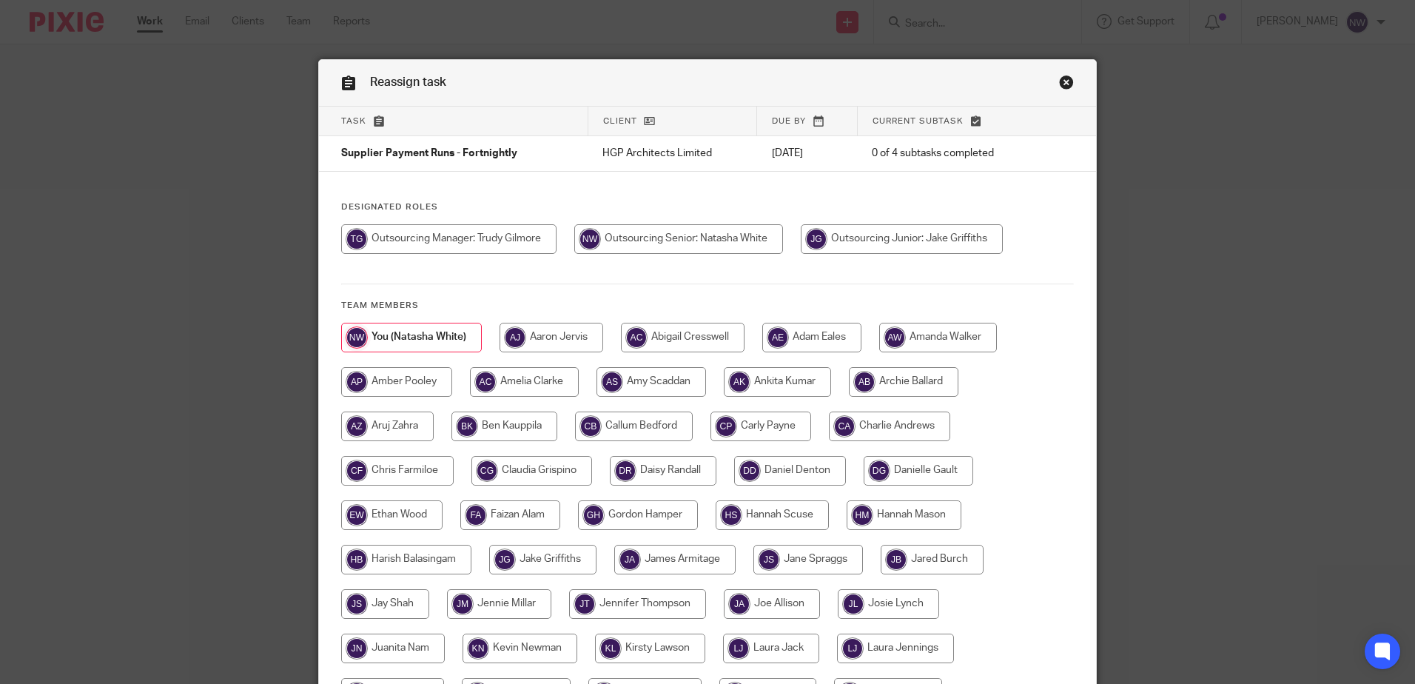
click at [855, 246] on input "radio" at bounding box center [902, 239] width 202 height 30
radio input "true"
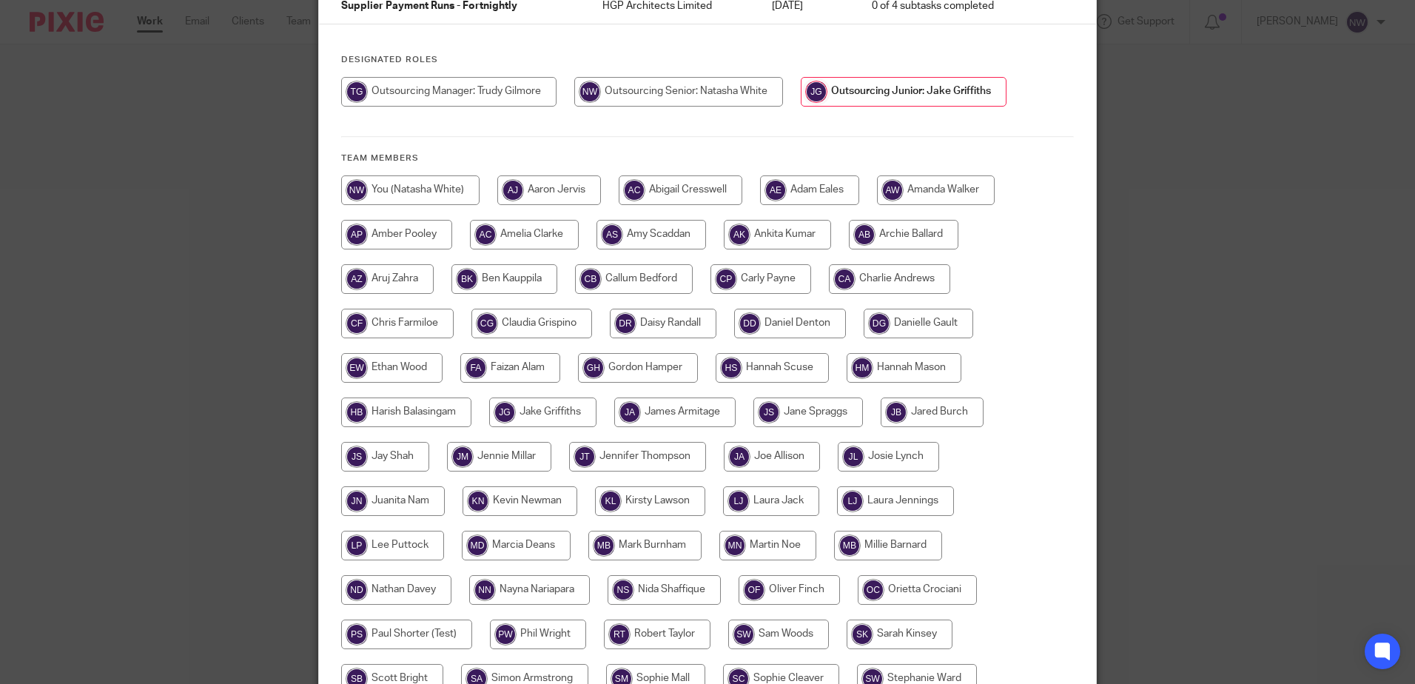
scroll to position [338, 0]
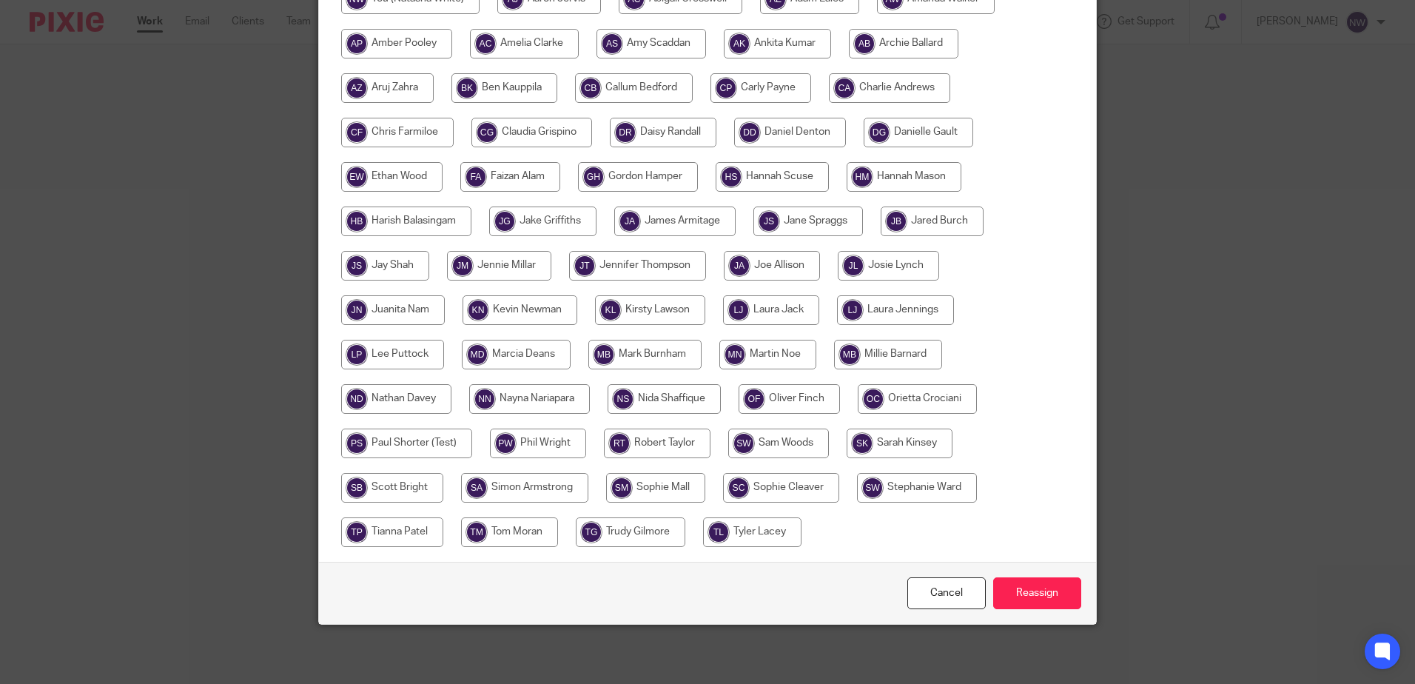
drag, startPoint x: 1021, startPoint y: 588, endPoint x: 888, endPoint y: 429, distance: 206.9
click at [1021, 588] on input "Reassign" at bounding box center [1037, 593] width 88 height 32
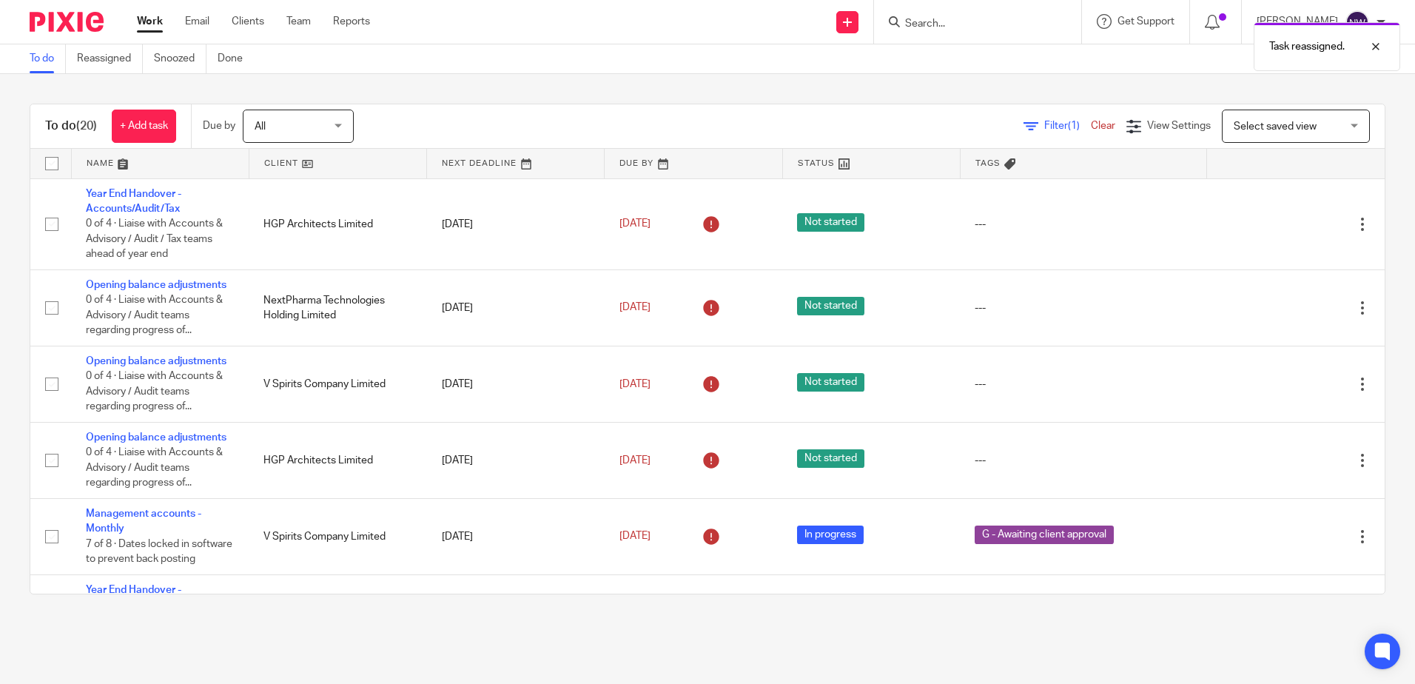
click at [282, 168] on link at bounding box center [337, 164] width 177 height 30
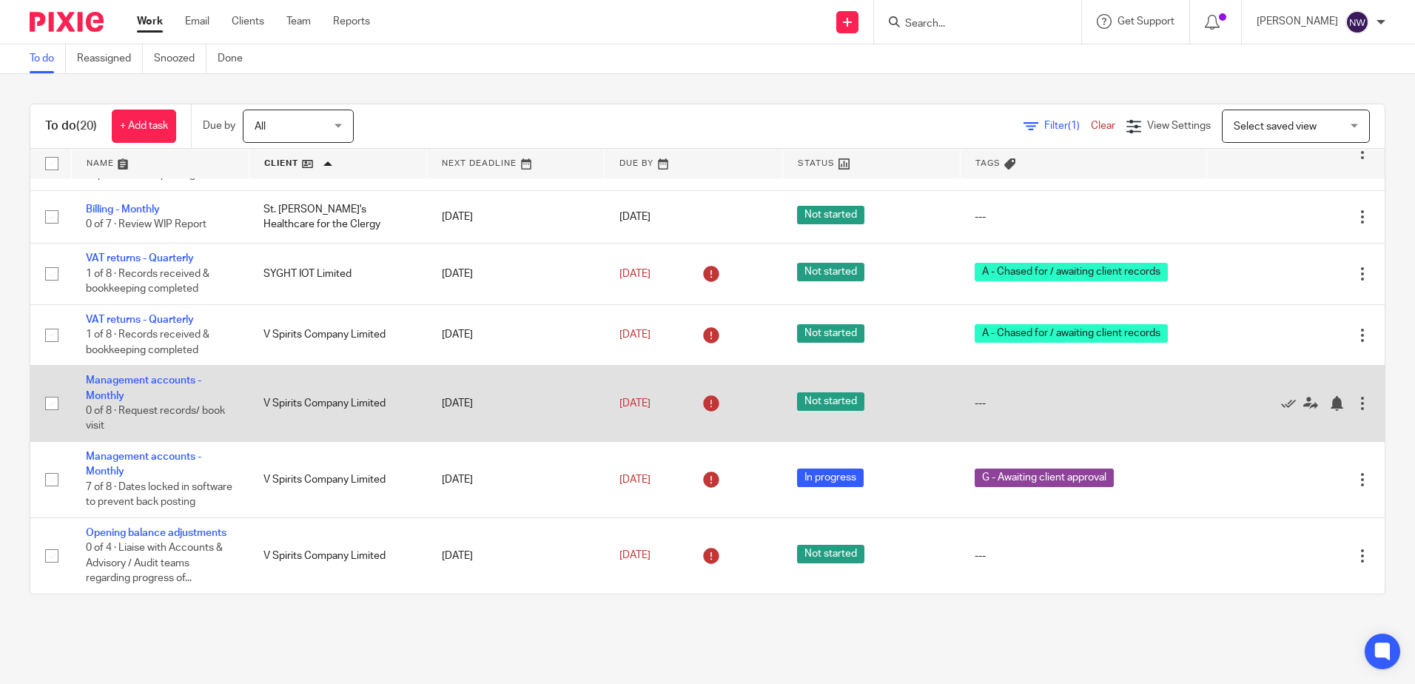
scroll to position [1053, 0]
